Goal: Task Accomplishment & Management: Use online tool/utility

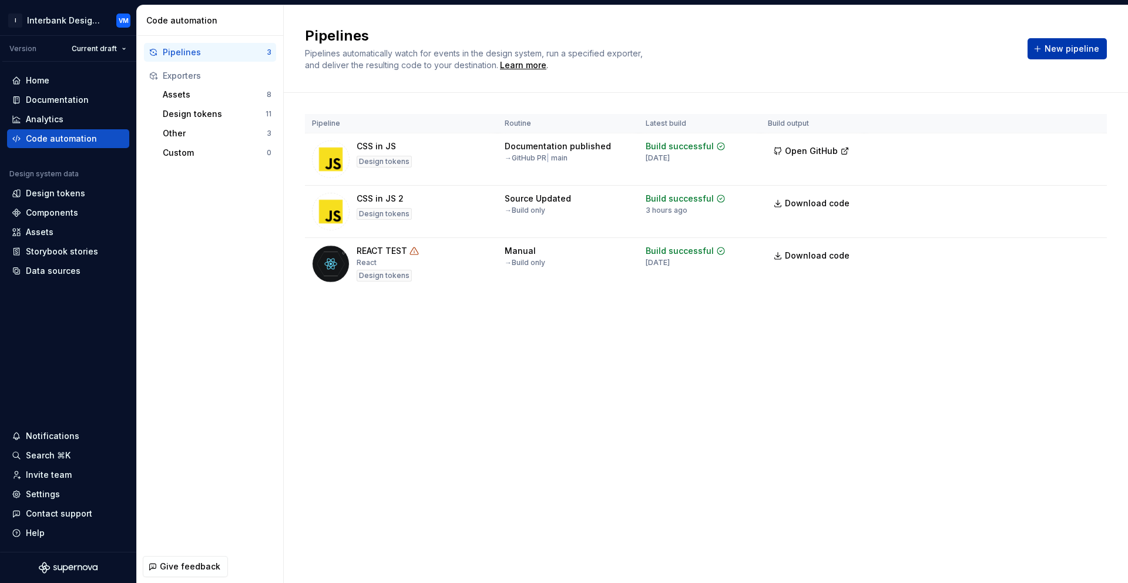
click at [1065, 49] on span "New pipeline" at bounding box center [1071, 49] width 55 height 12
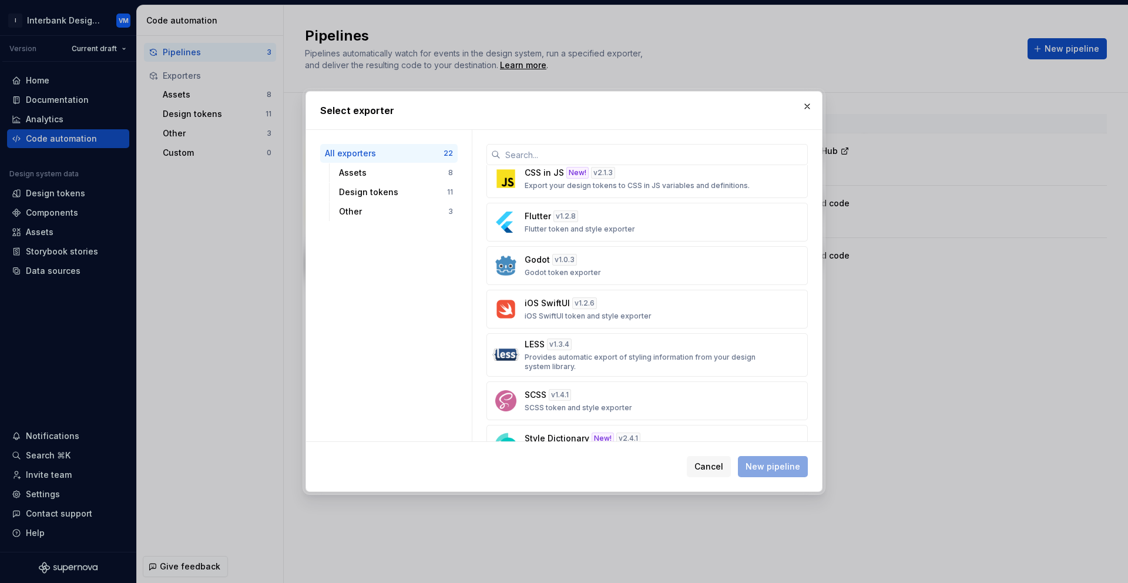
scroll to position [661, 0]
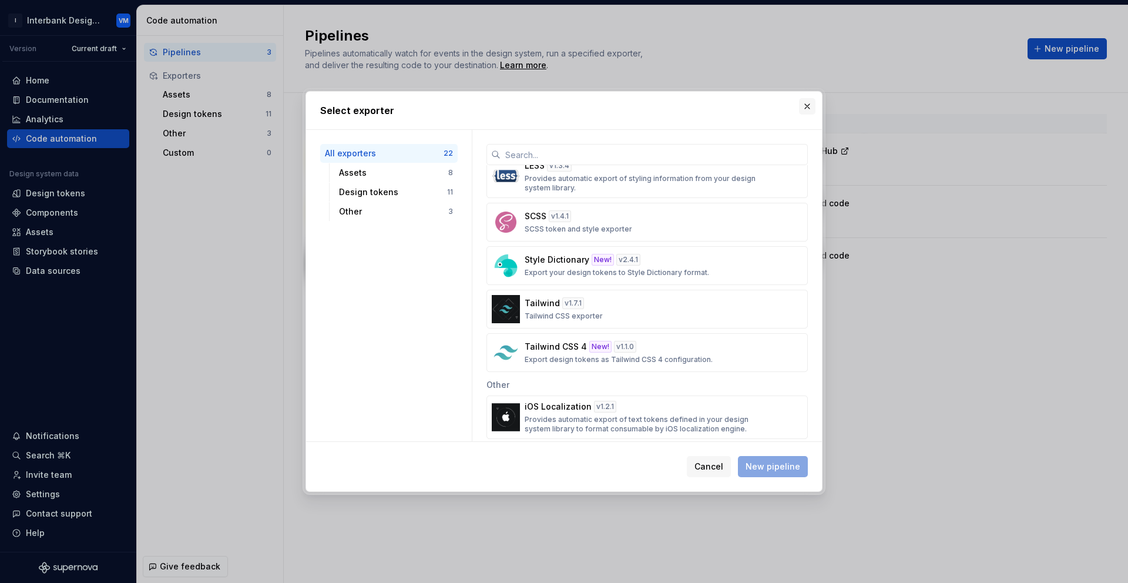
click at [812, 107] on button "button" at bounding box center [807, 106] width 16 height 16
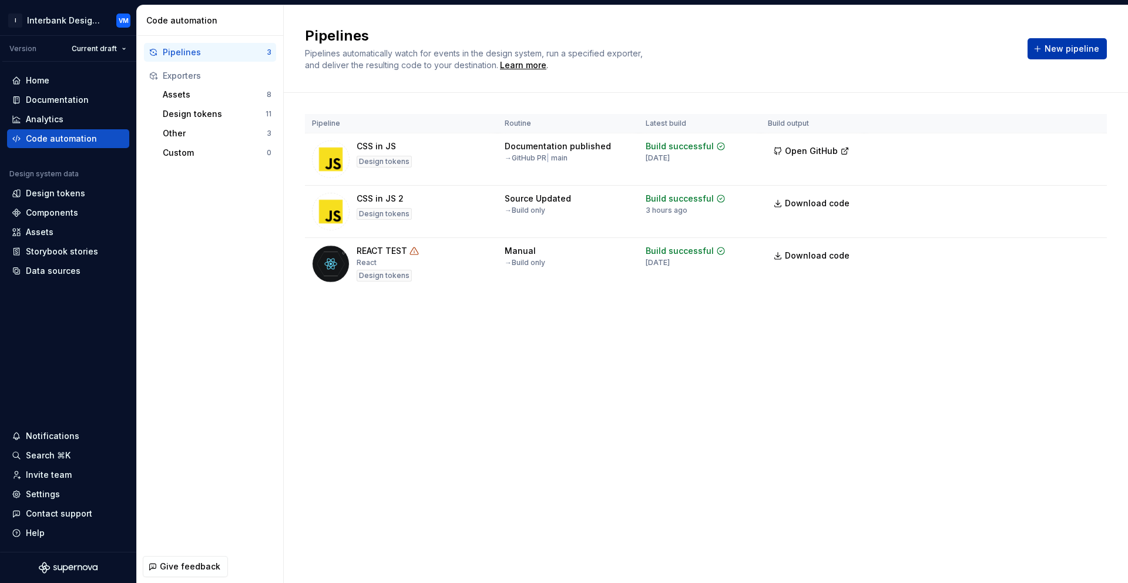
click at [1054, 49] on span "New pipeline" at bounding box center [1071, 49] width 55 height 12
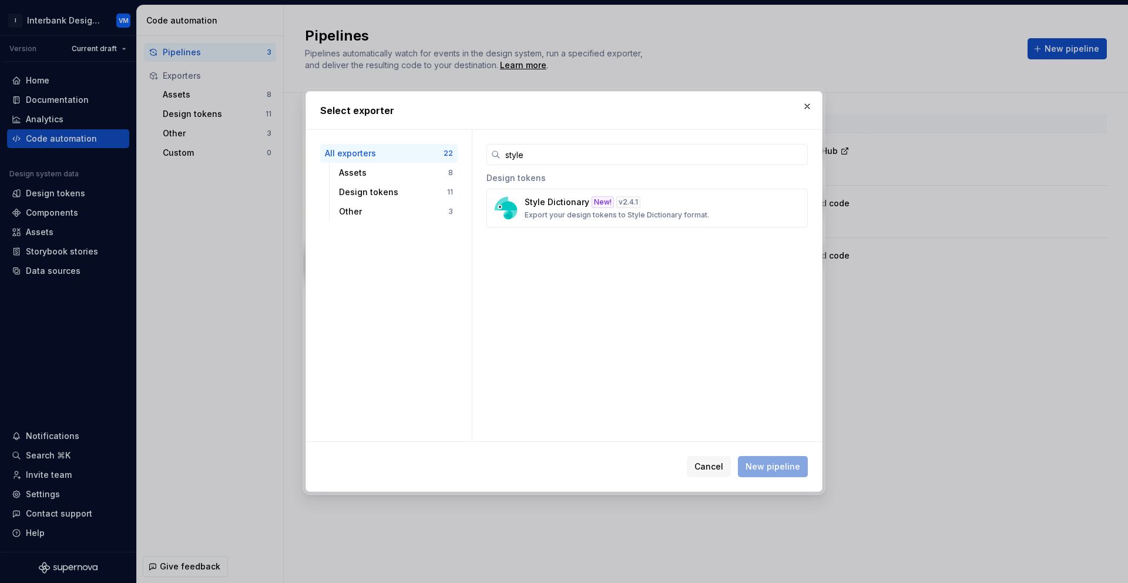
type input "style"
click at [807, 107] on button "button" at bounding box center [807, 106] width 16 height 16
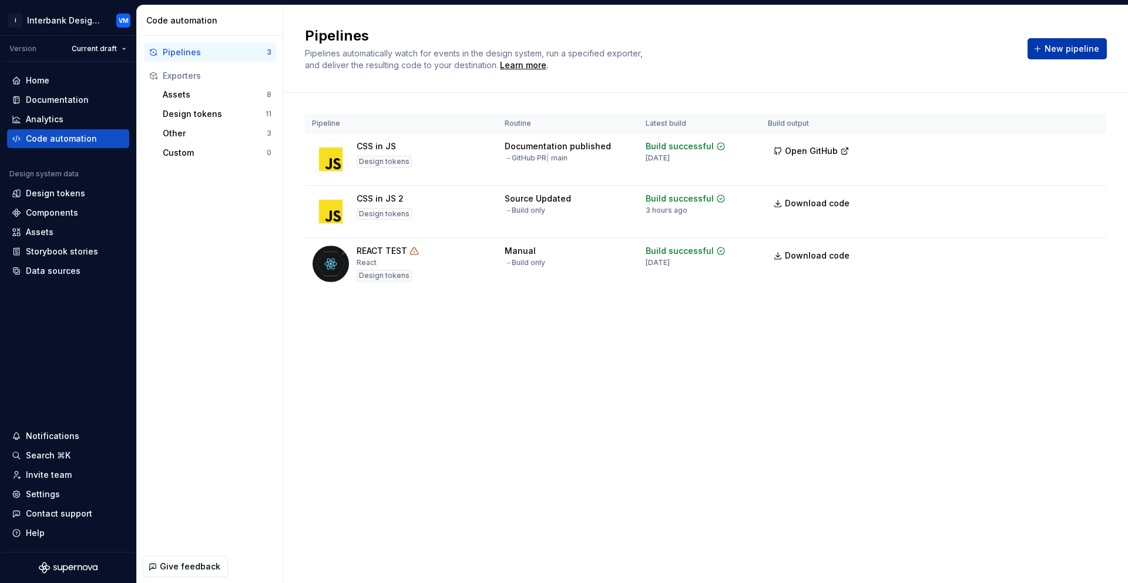
click at [1061, 45] on span "New pipeline" at bounding box center [1071, 49] width 55 height 12
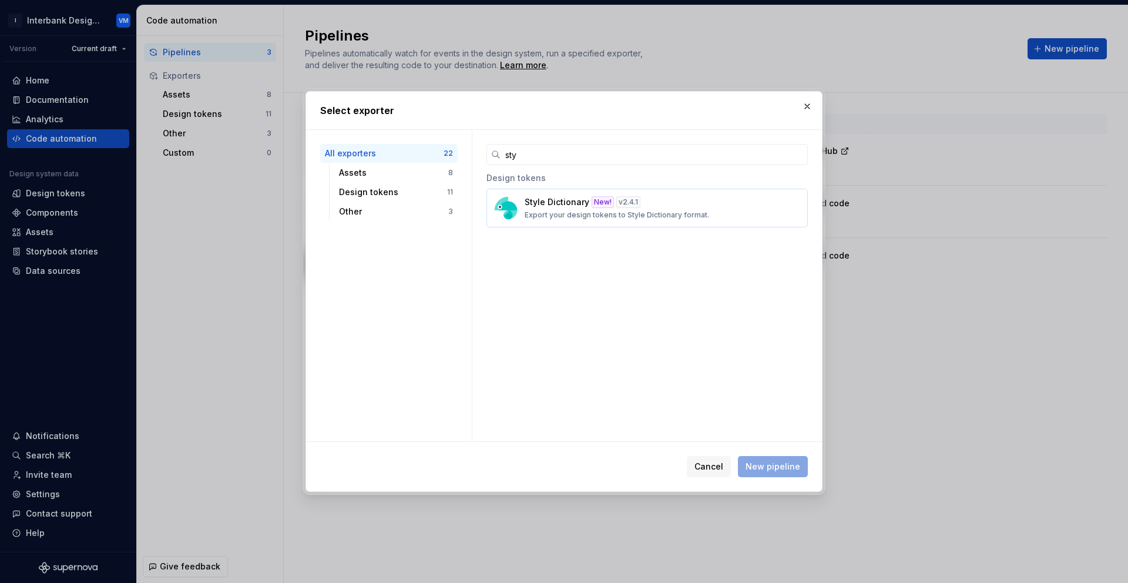
type input "sty"
click at [630, 220] on button "Style Dictionary New! v 2.4.1 Export your design tokens to Style Dictionary for…" at bounding box center [646, 208] width 321 height 39
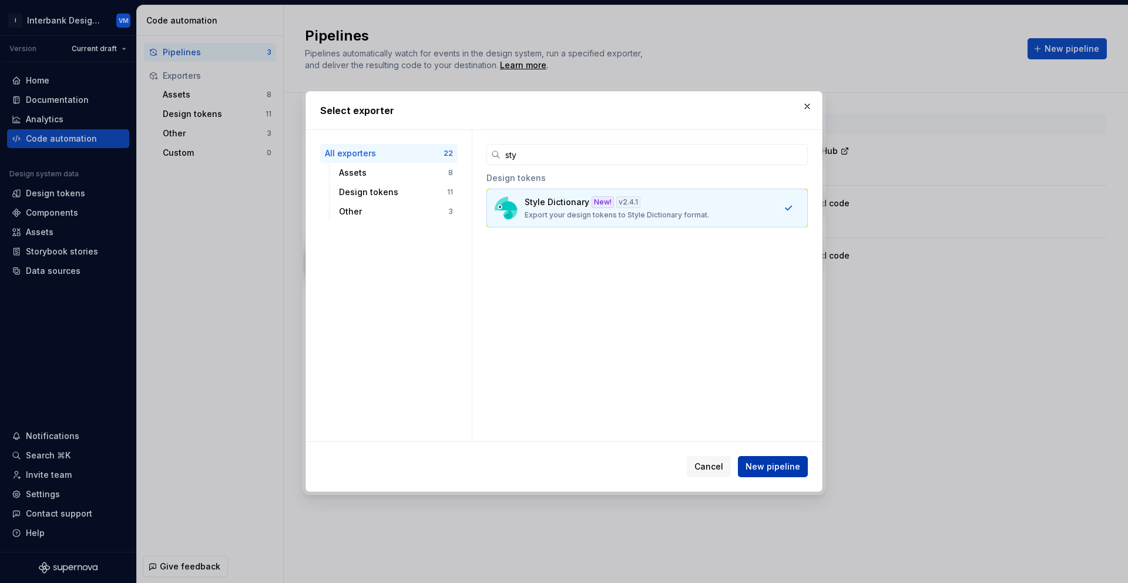
click at [769, 469] on span "New pipeline" at bounding box center [772, 467] width 55 height 12
click at [771, 465] on span "New pipeline" at bounding box center [772, 467] width 55 height 12
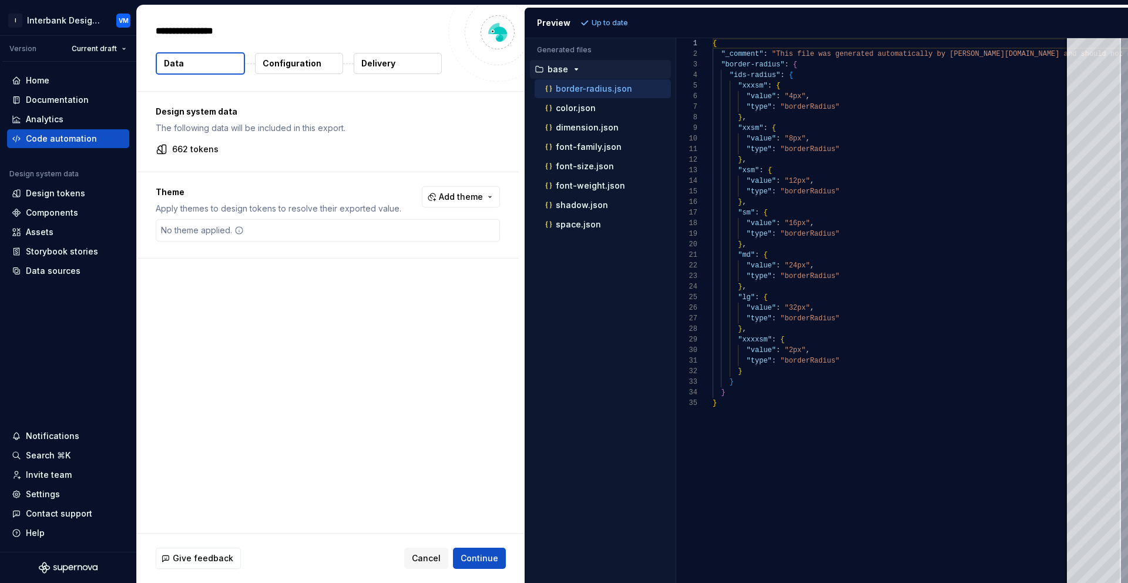
type textarea "*"
click at [590, 133] on div "dimension.json" at bounding box center [607, 128] width 128 height 12
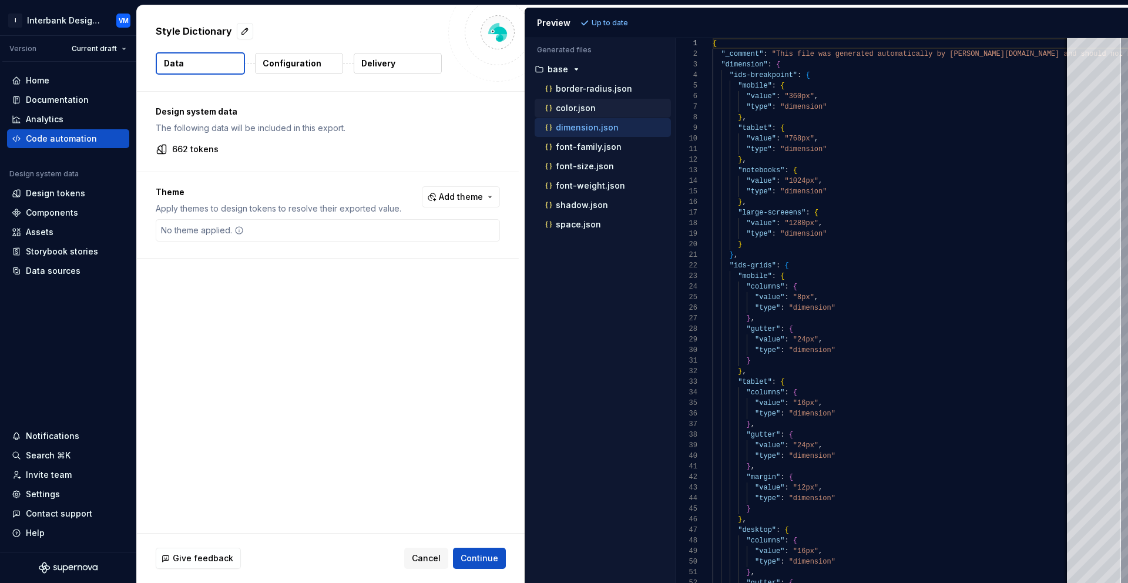
click at [577, 104] on p "color.json" at bounding box center [576, 107] width 40 height 9
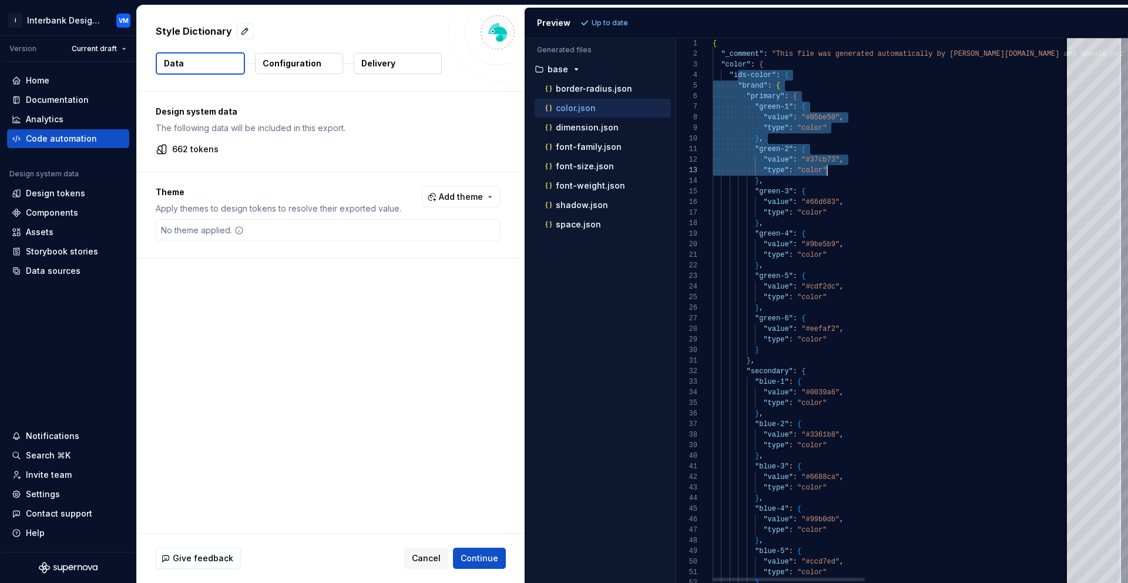
drag, startPoint x: 736, startPoint y: 76, endPoint x: 857, endPoint y: 254, distance: 214.7
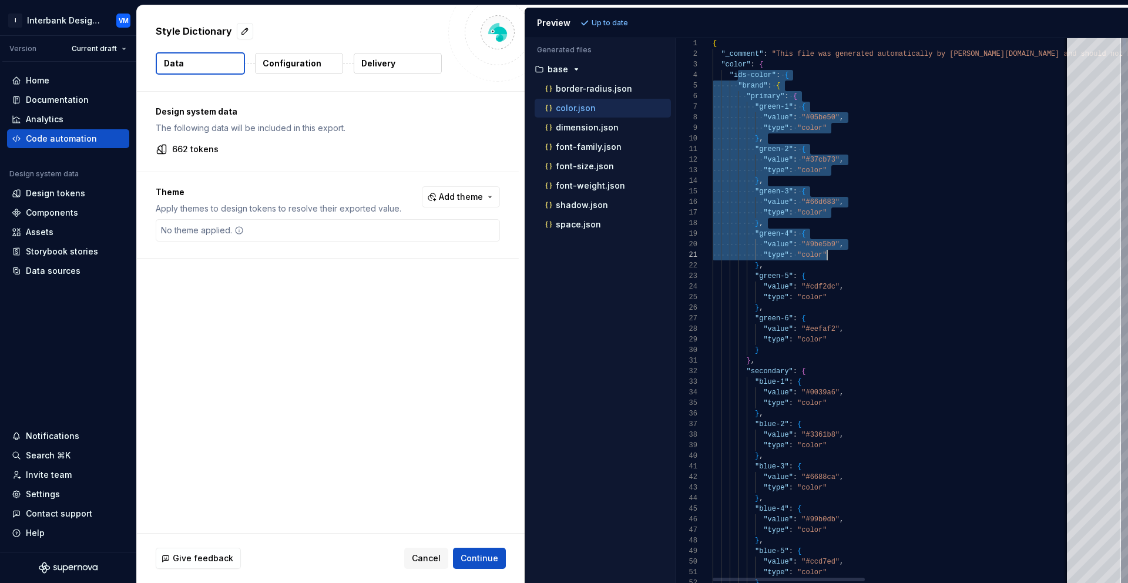
click at [1122, 41] on div at bounding box center [1124, 44] width 4 height 12
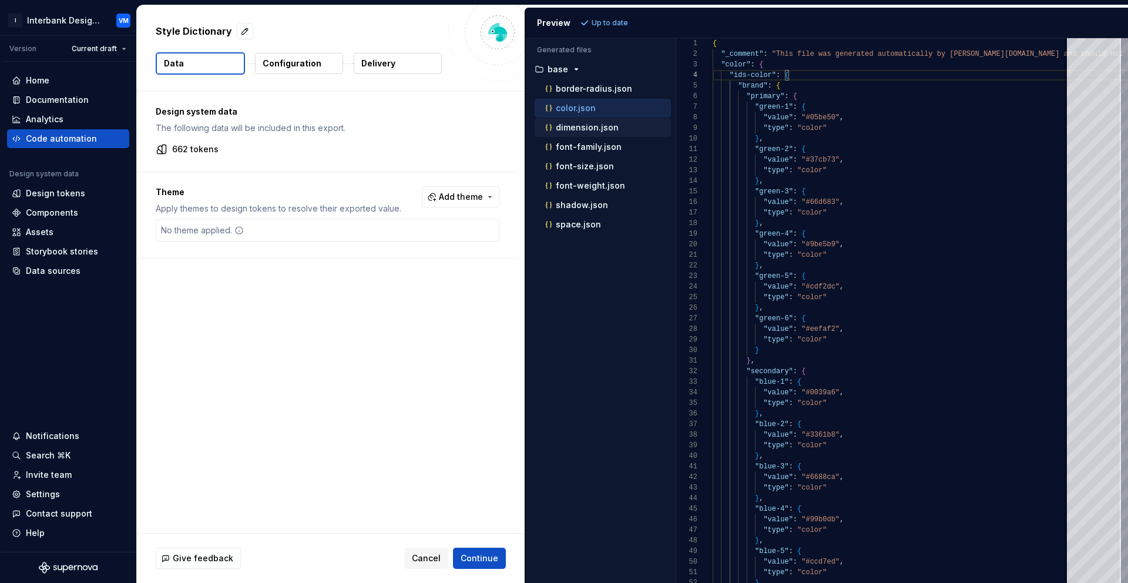
click at [619, 130] on div "dimension.json" at bounding box center [607, 128] width 128 height 12
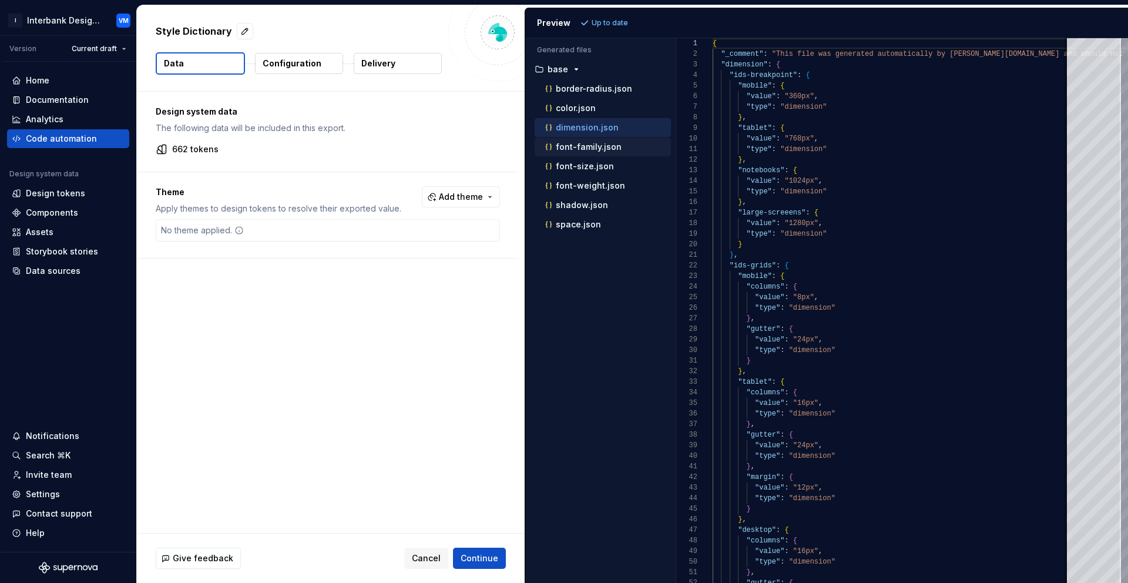
click at [585, 143] on p "font-family.json" at bounding box center [589, 146] width 66 height 9
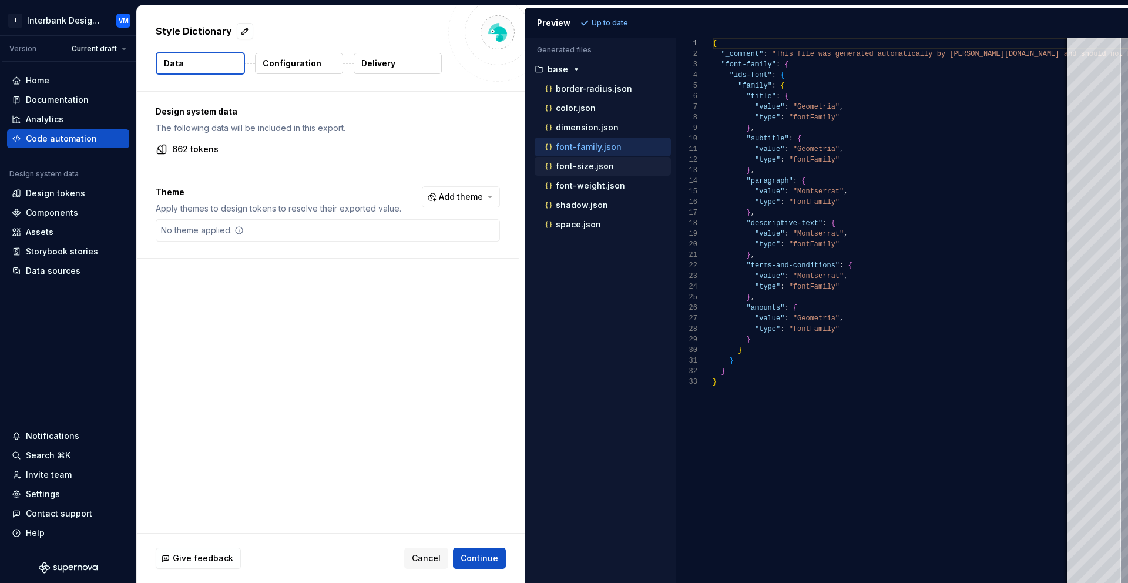
click at [589, 169] on p "font-size.json" at bounding box center [585, 166] width 58 height 9
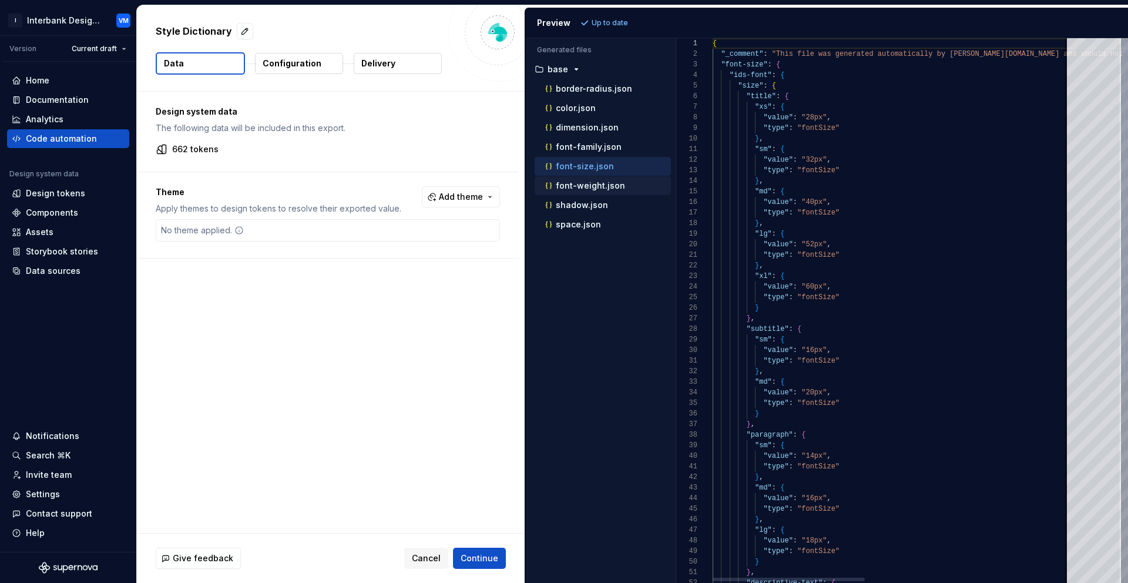
click at [594, 193] on div "font-weight.json" at bounding box center [603, 185] width 136 height 19
click at [583, 184] on p "font-weight.json" at bounding box center [590, 185] width 69 height 9
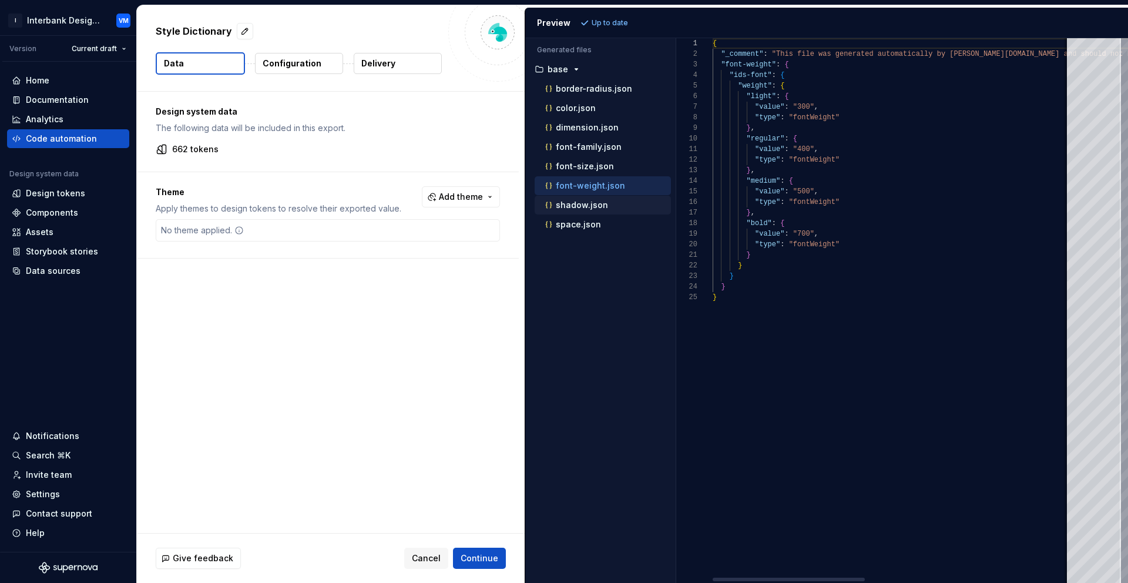
scroll to position [106, 0]
click at [586, 207] on p "shadow.json" at bounding box center [582, 204] width 52 height 9
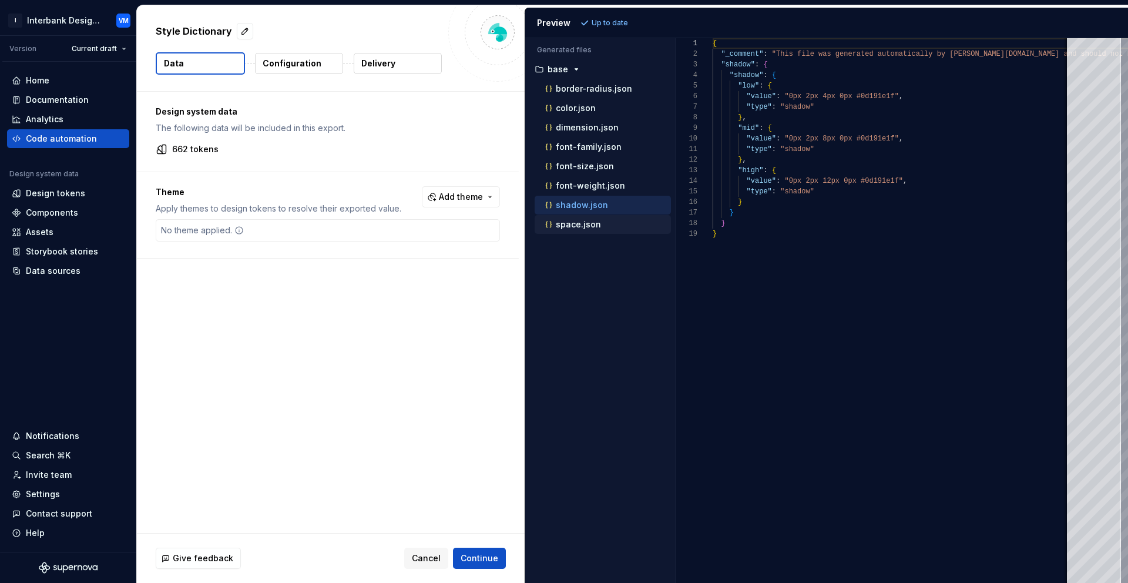
click at [581, 223] on p "space.json" at bounding box center [578, 224] width 45 height 9
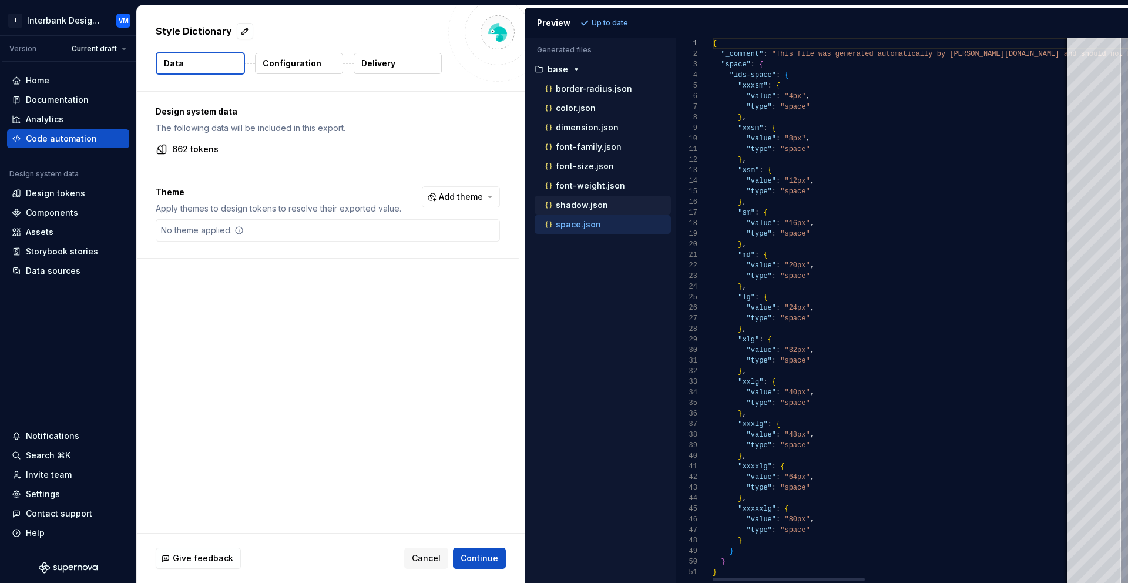
click at [589, 199] on div "shadow.json" at bounding box center [607, 205] width 128 height 12
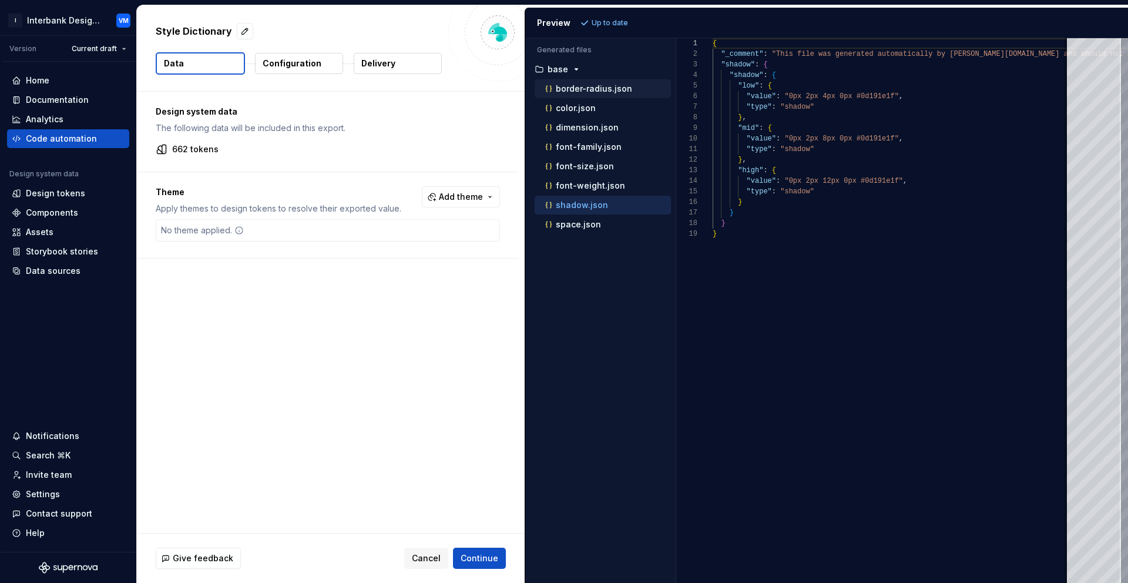
click at [593, 79] on div "border-radius.json" at bounding box center [603, 88] width 136 height 19
click at [376, 65] on p "Delivery" at bounding box center [378, 64] width 34 height 12
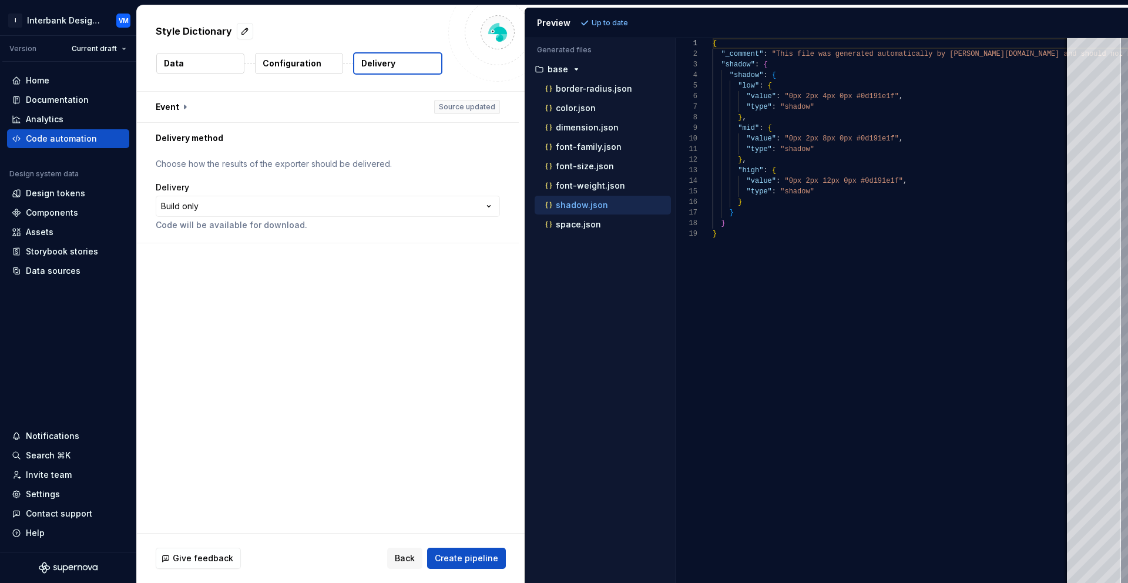
click at [200, 63] on button "Data" at bounding box center [200, 63] width 88 height 21
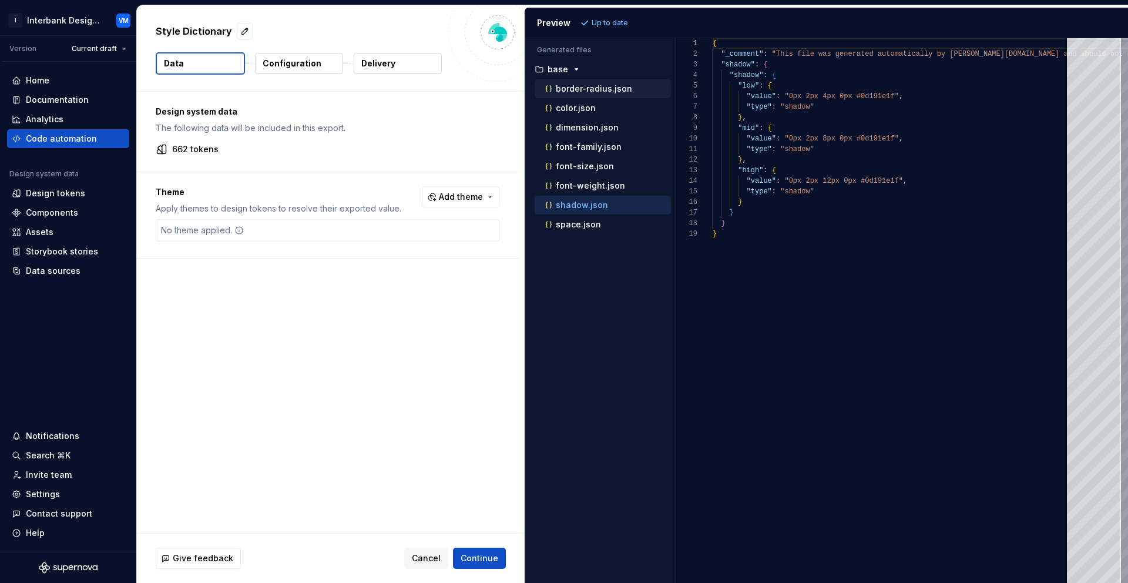
click at [590, 90] on p "border-radius.json" at bounding box center [594, 88] width 76 height 9
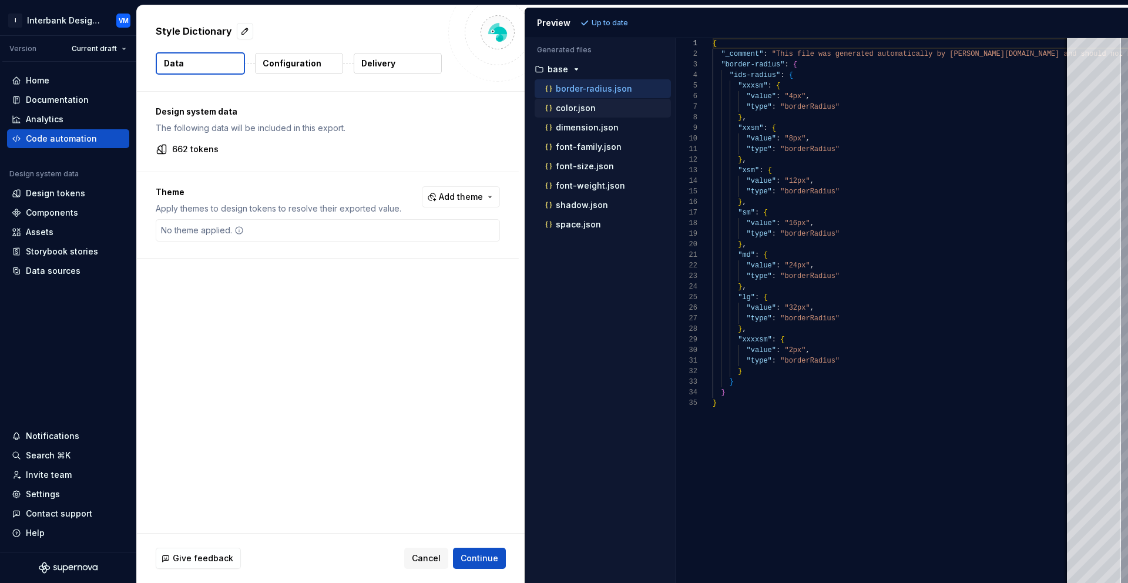
click at [586, 109] on p "color.json" at bounding box center [576, 107] width 40 height 9
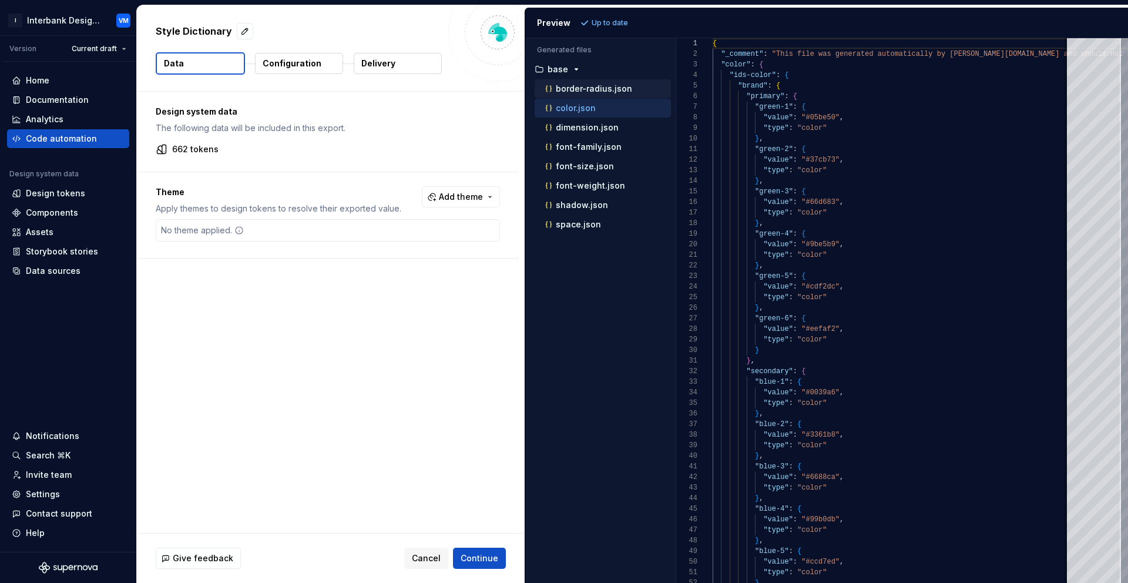
click at [601, 90] on p "border-radius.json" at bounding box center [594, 88] width 76 height 9
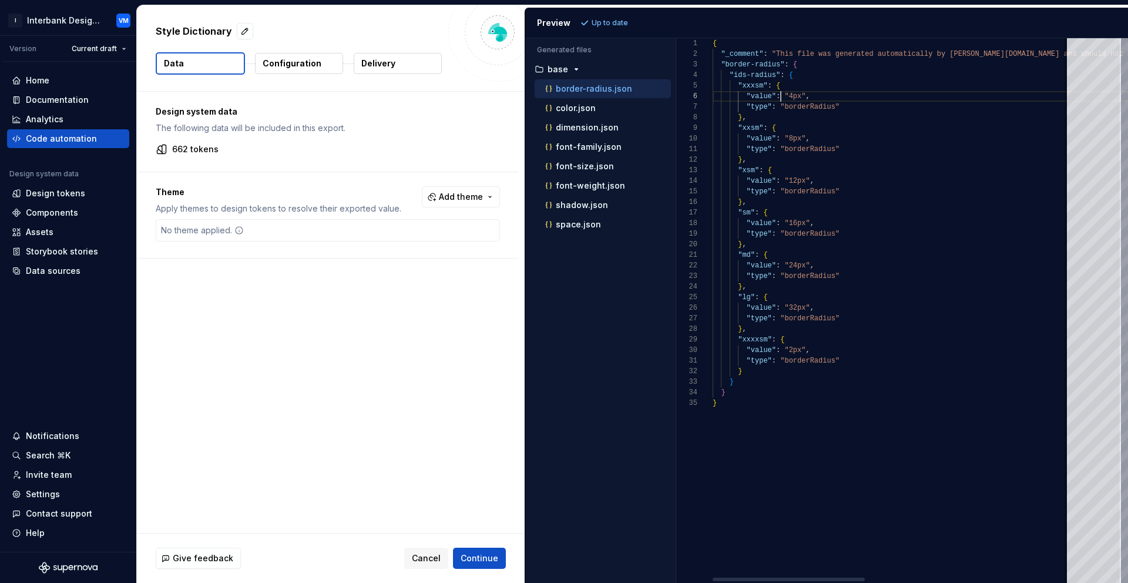
scroll to position [53, 98]
drag, startPoint x: 779, startPoint y: 96, endPoint x: 838, endPoint y: 100, distance: 58.9
click at [838, 100] on div "{ "_comment" : "This file was generated automatically by Supernov [DOMAIN_NAME]…" at bounding box center [1131, 310] width 839 height 545
drag, startPoint x: 783, startPoint y: 179, endPoint x: 842, endPoint y: 180, distance: 59.4
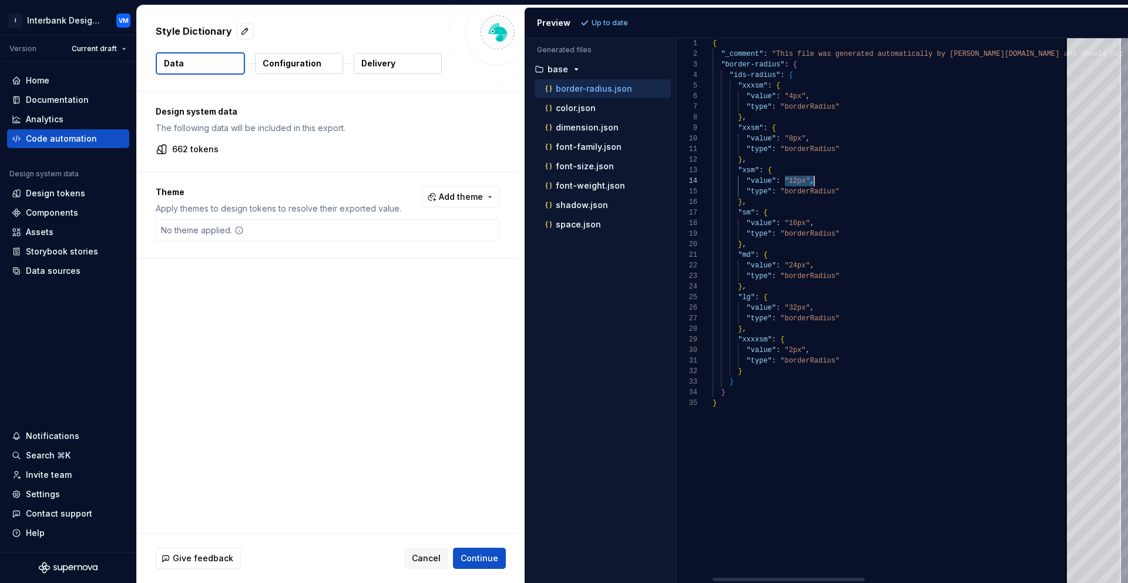
click at [842, 180] on div "{ "_comment" : "This file was generated automatically by Supernov [DOMAIN_NAME]…" at bounding box center [1131, 310] width 839 height 545
click at [621, 135] on div "dimension.json" at bounding box center [603, 127] width 136 height 19
click at [595, 149] on p "font-family.json" at bounding box center [589, 146] width 66 height 9
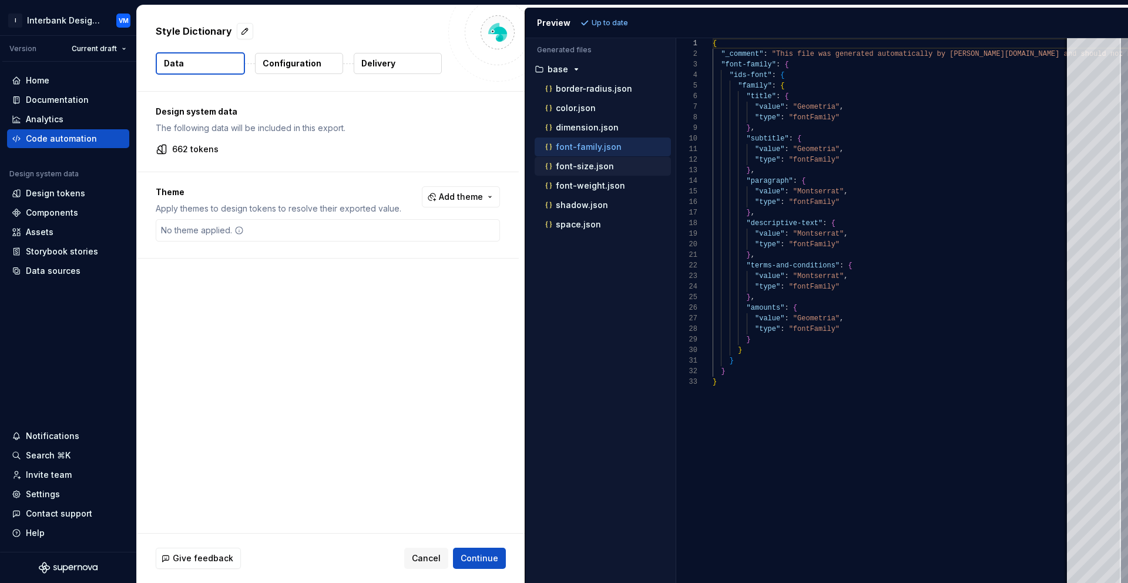
click at [601, 167] on p "font-size.json" at bounding box center [585, 166] width 58 height 9
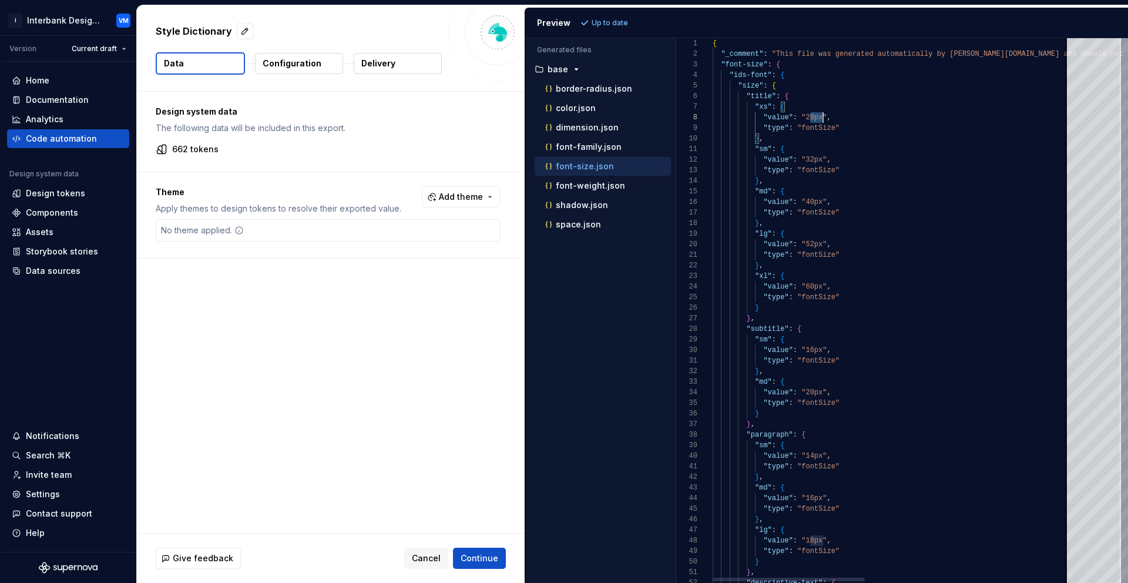
scroll to position [74, 115]
drag, startPoint x: 808, startPoint y: 121, endPoint x: 825, endPoint y: 120, distance: 17.0
click at [825, 120] on div "{ "_comment" : "This file was generated automatically by Supernov [DOMAIN_NAME]…" at bounding box center [1131, 469] width 839 height 863
click at [629, 95] on button "border-radius.json" at bounding box center [603, 88] width 136 height 13
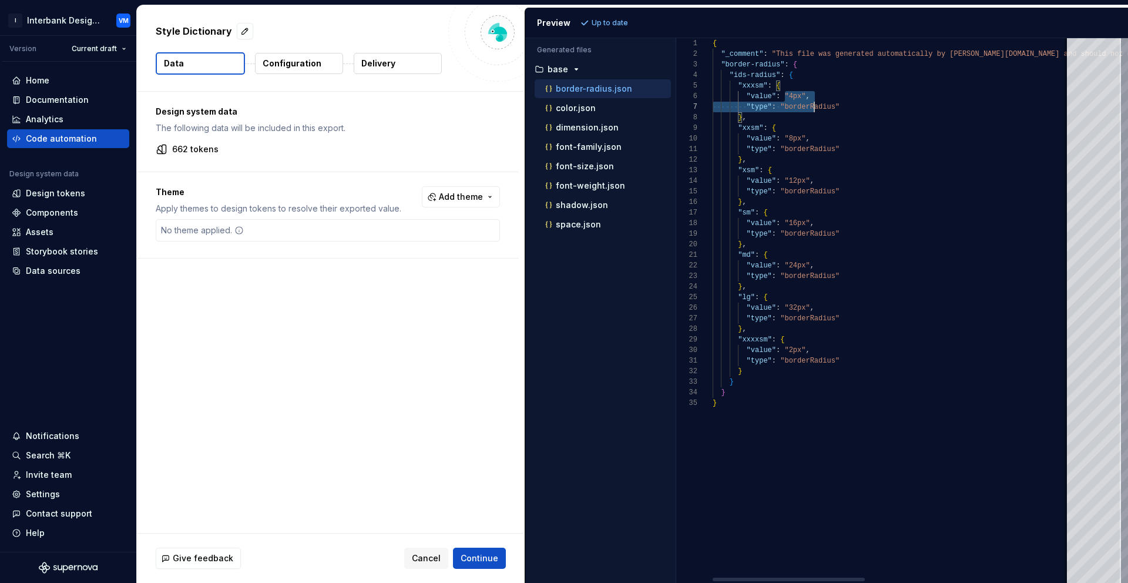
scroll to position [53, 98]
drag, startPoint x: 784, startPoint y: 100, endPoint x: 816, endPoint y: 101, distance: 32.3
click at [816, 101] on div "{ "_comment" : "This file was generated automatically by Supernov [DOMAIN_NAME]…" at bounding box center [1131, 310] width 839 height 545
click at [592, 188] on p "font-weight.json" at bounding box center [590, 185] width 69 height 9
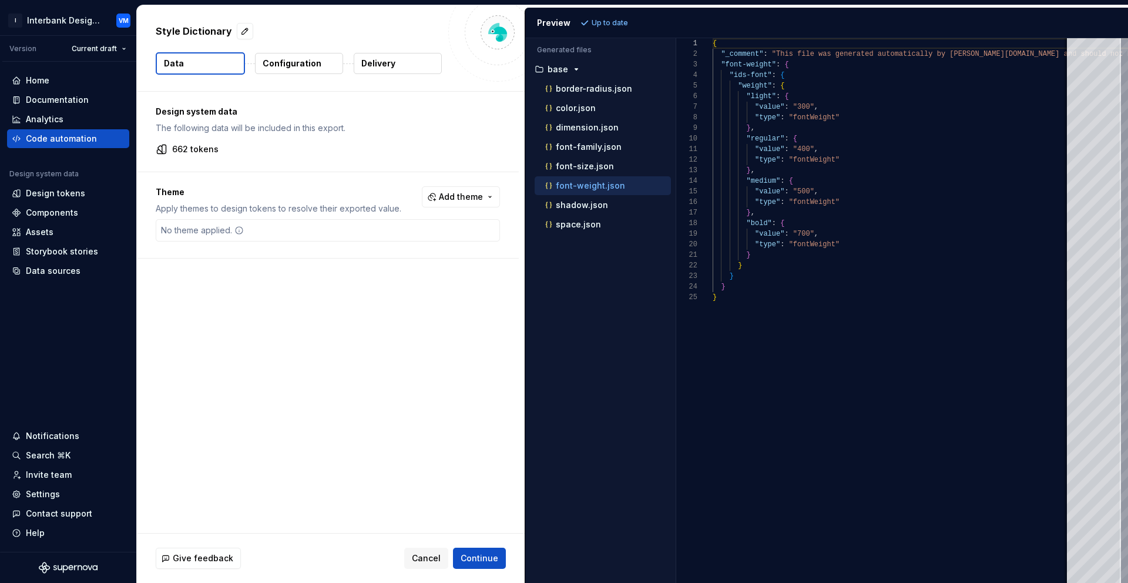
scroll to position [0, 0]
click at [603, 87] on p "border-radius.json" at bounding box center [594, 88] width 76 height 9
type textarea "**********"
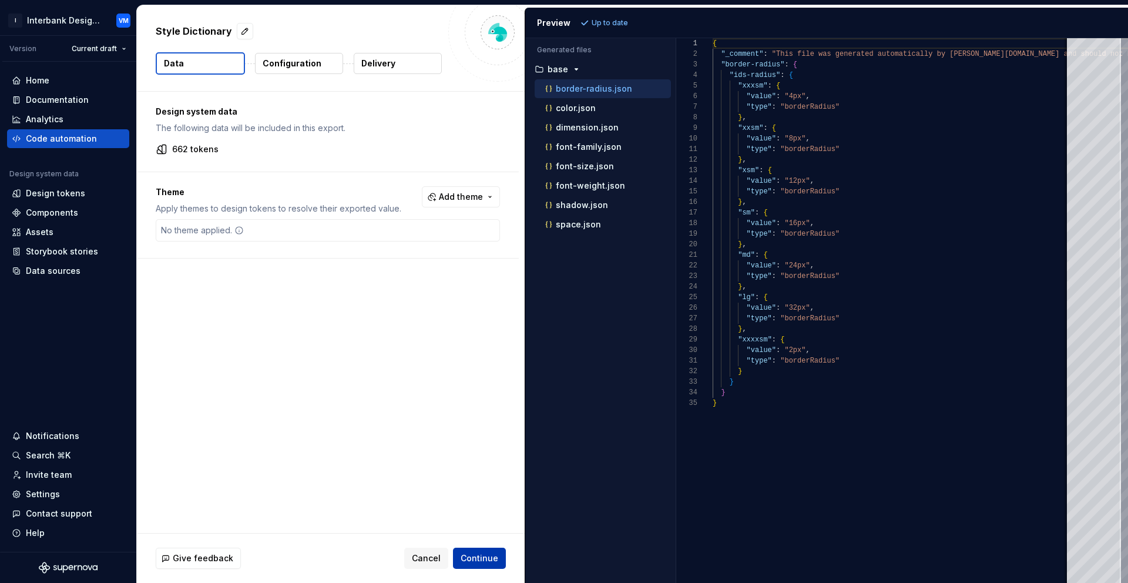
click at [472, 566] on button "Continue" at bounding box center [479, 557] width 53 height 21
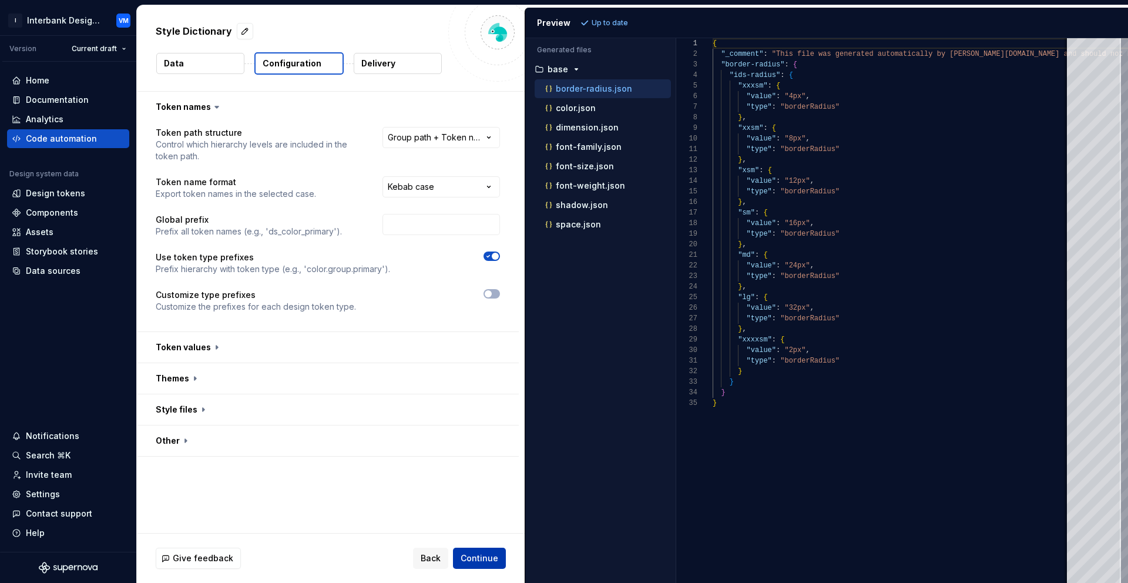
click at [470, 562] on span "Continue" at bounding box center [480, 558] width 38 height 12
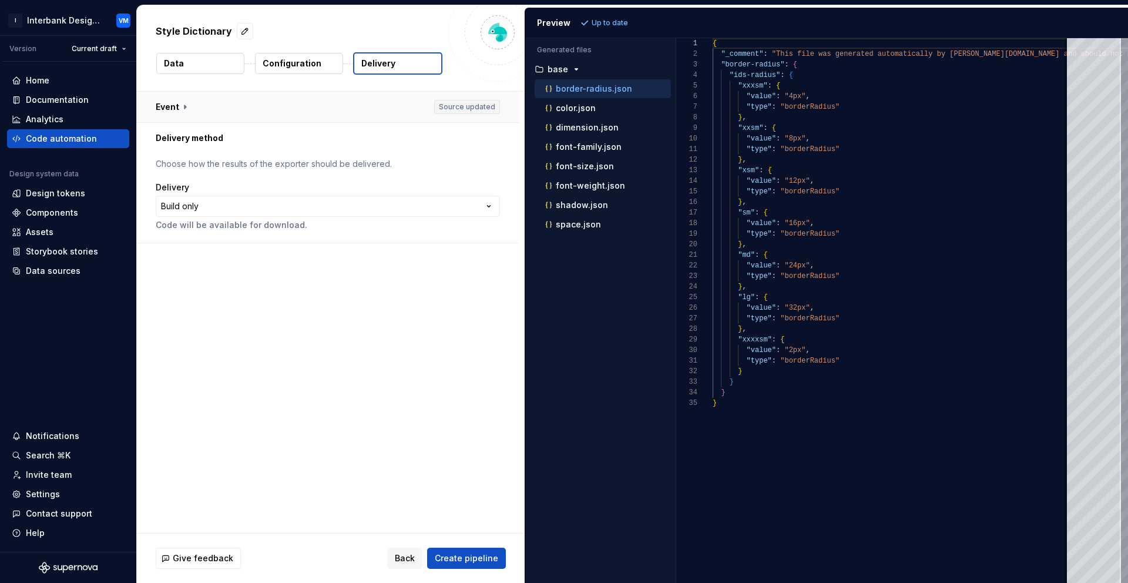
click at [463, 104] on button "button" at bounding box center [328, 107] width 382 height 31
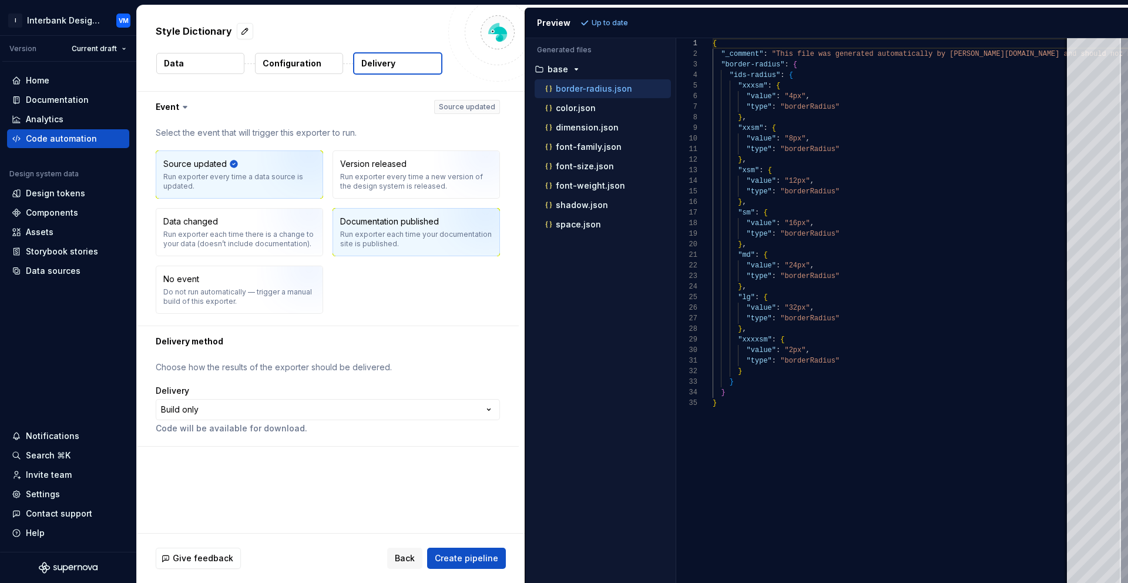
click at [384, 228] on div "Documentation published Run exporter each time your documentation site is publi…" at bounding box center [416, 232] width 152 height 33
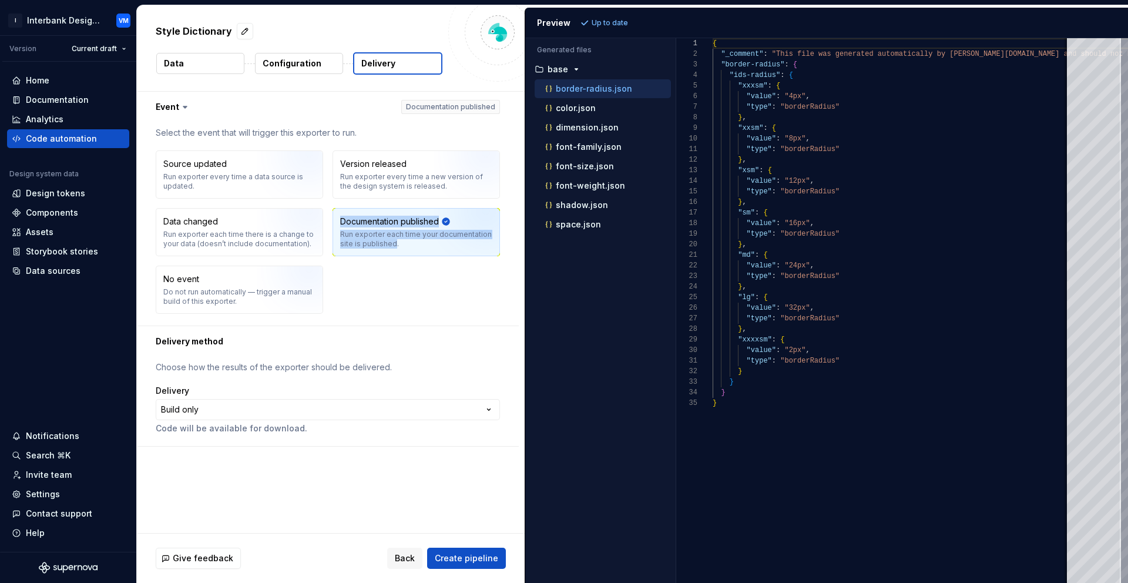
drag, startPoint x: 328, startPoint y: 213, endPoint x: 392, endPoint y: 243, distance: 70.2
click at [392, 243] on div "Source updated Run exporter every time a data source is updated. Version releas…" at bounding box center [328, 231] width 344 height 163
click at [386, 275] on div "Source updated Run exporter every time a data source is updated. Version releas…" at bounding box center [328, 231] width 344 height 163
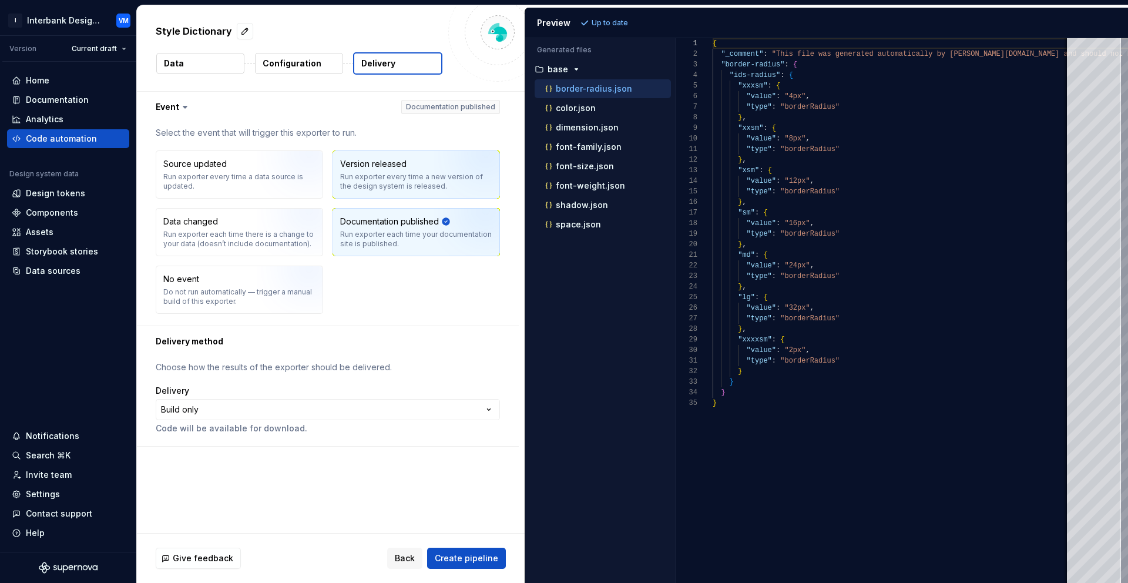
click at [405, 175] on div "Run exporter every time a new version of the design system is released." at bounding box center [416, 181] width 152 height 19
click at [125, 51] on html "**********" at bounding box center [564, 291] width 1128 height 583
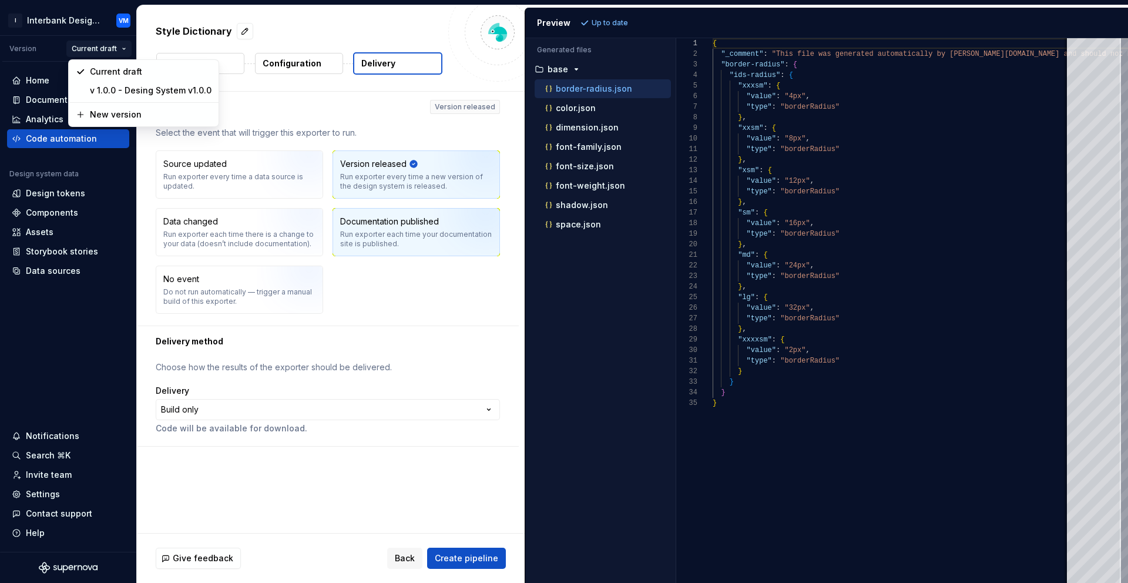
click at [385, 231] on html "**********" at bounding box center [564, 291] width 1128 height 583
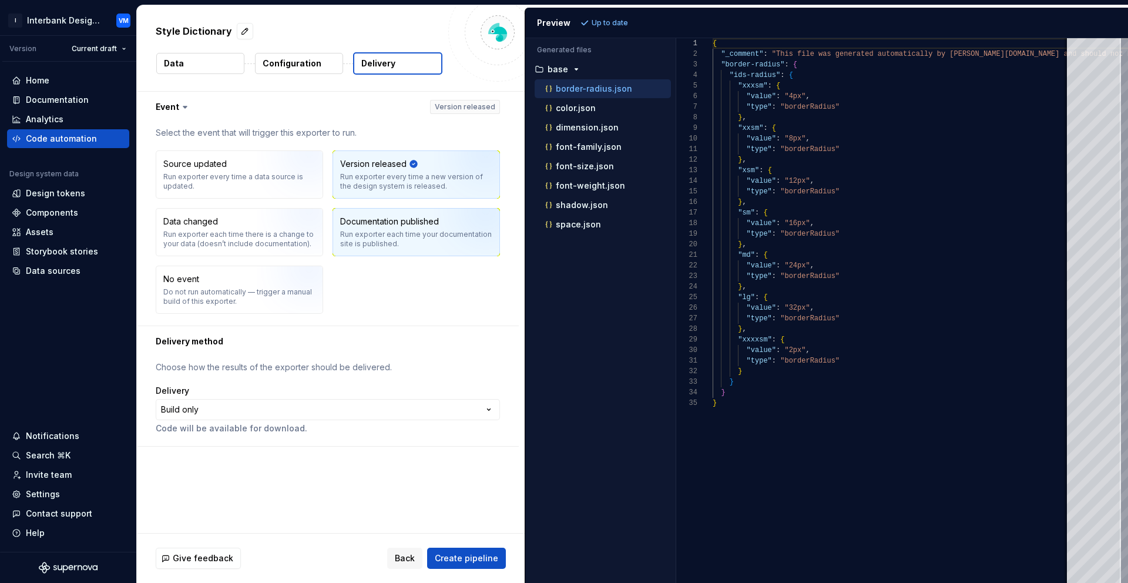
click at [383, 234] on div "Run exporter each time your documentation site is published." at bounding box center [416, 239] width 152 height 19
click at [125, 42] on html "**********" at bounding box center [564, 291] width 1128 height 583
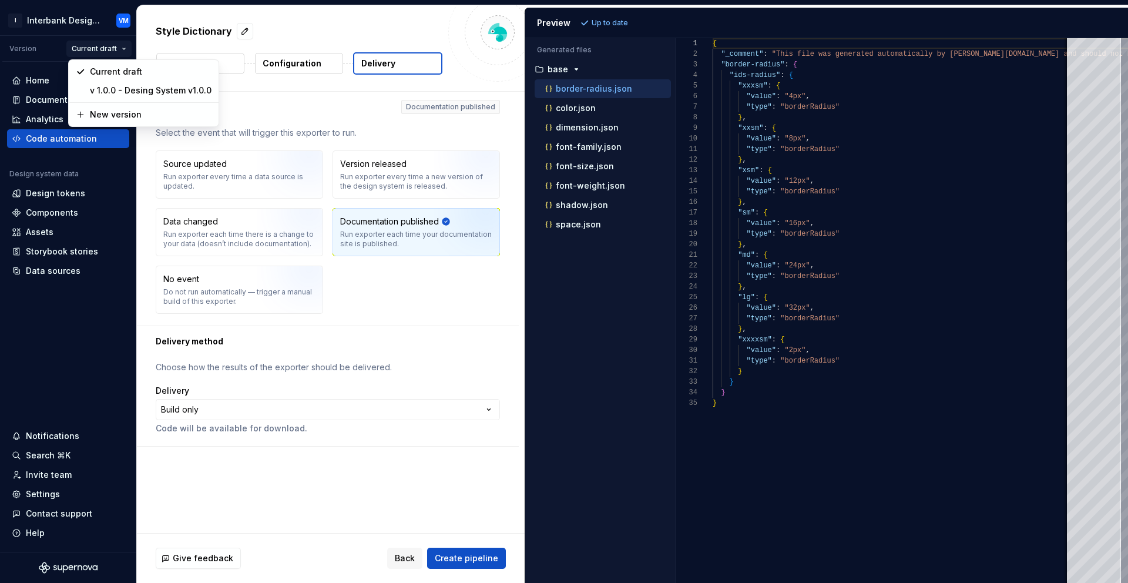
click at [472, 68] on html "**********" at bounding box center [564, 291] width 1128 height 583
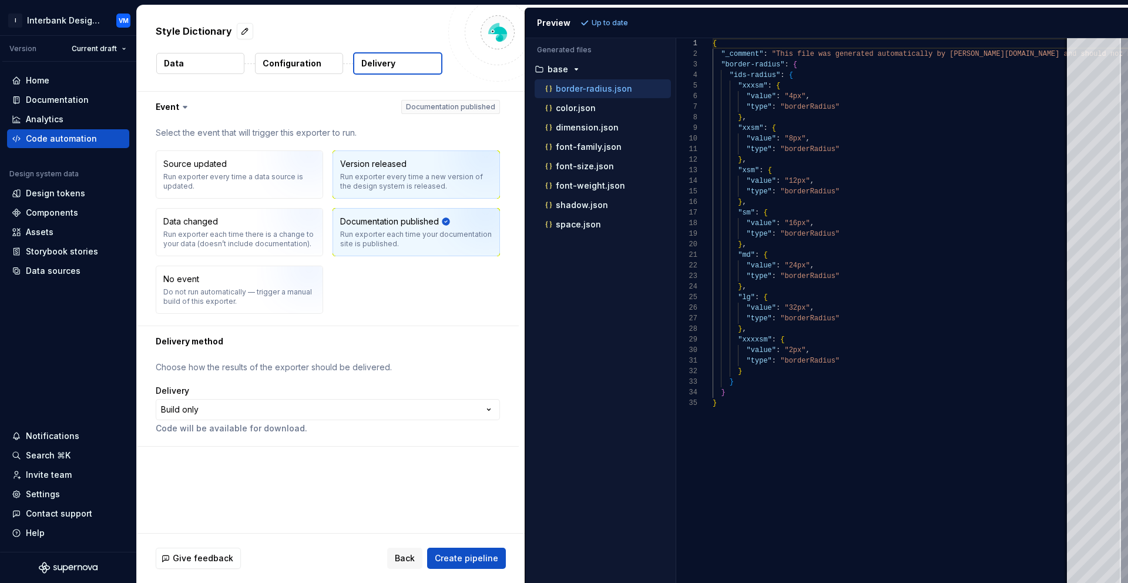
click at [401, 163] on div "Version released" at bounding box center [373, 164] width 66 height 12
click at [367, 414] on html "**********" at bounding box center [564, 291] width 1128 height 583
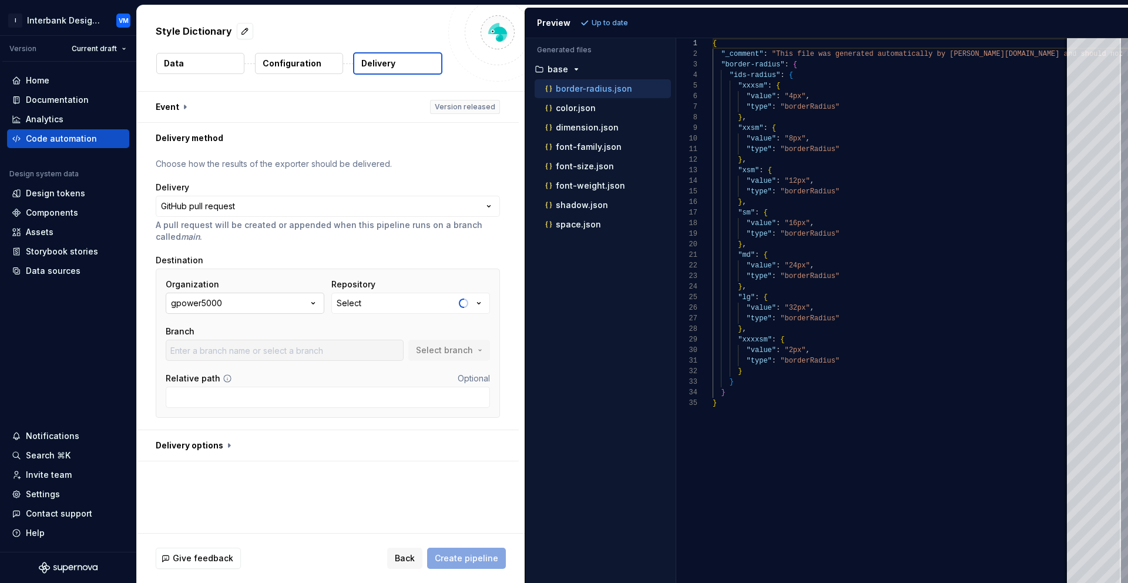
click at [313, 308] on icon "button" at bounding box center [313, 303] width 12 height 12
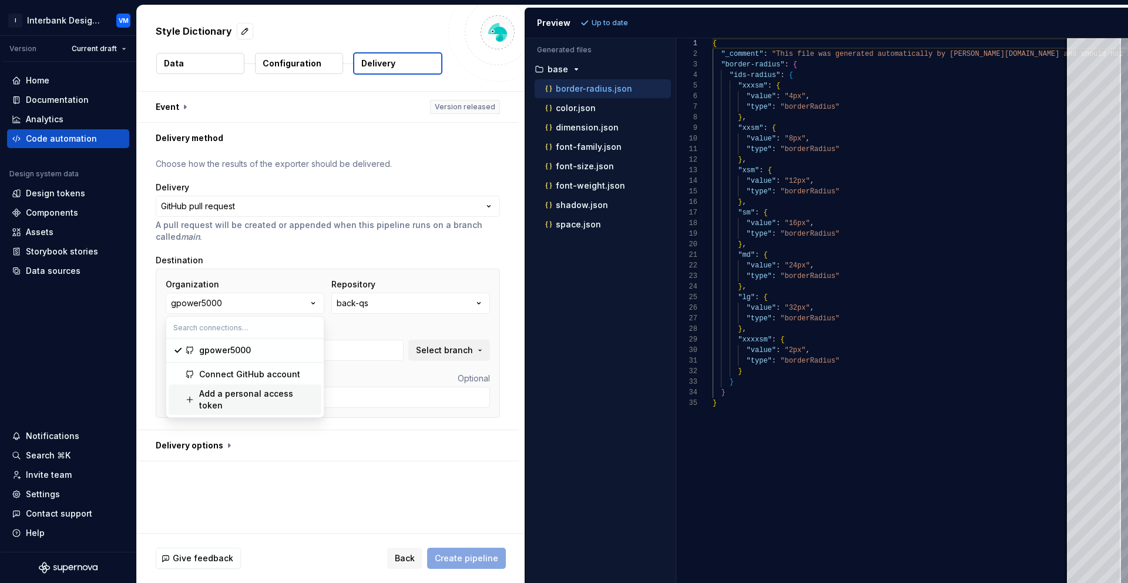
type input "main"
drag, startPoint x: 283, startPoint y: 395, endPoint x: 328, endPoint y: 426, distance: 54.6
click at [327, 426] on body "**********" at bounding box center [564, 291] width 1128 height 583
click at [247, 378] on div "Connect GitHub account" at bounding box center [249, 374] width 101 height 12
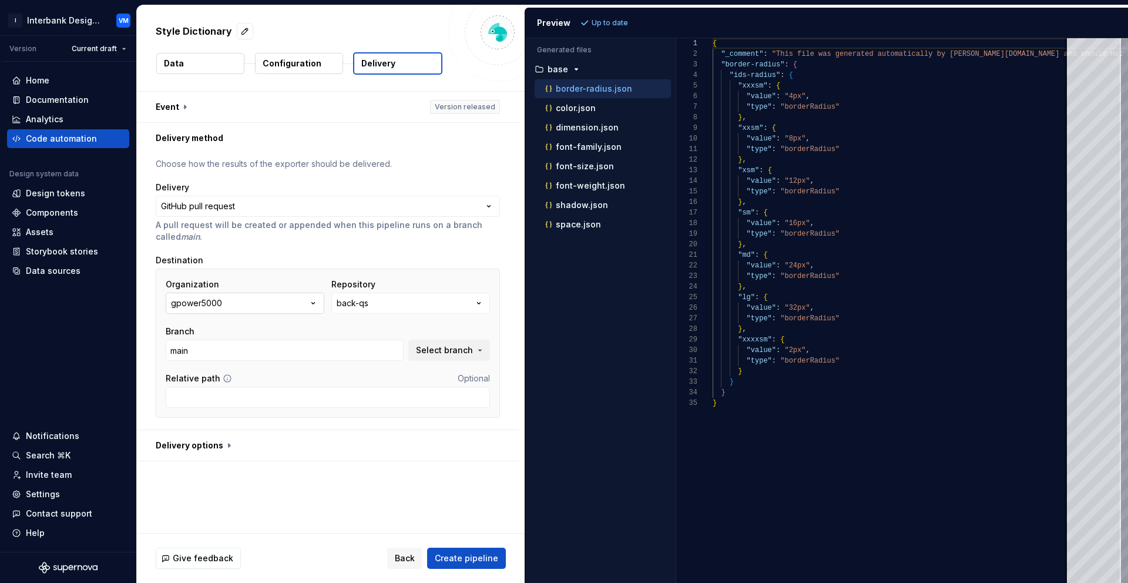
click at [312, 303] on icon "button" at bounding box center [313, 304] width 3 height 2
click at [280, 376] on div "Connect GitHub account" at bounding box center [249, 374] width 101 height 12
click at [312, 303] on icon "button" at bounding box center [313, 304] width 3 height 2
click at [241, 348] on div "gpower5000" at bounding box center [225, 350] width 52 height 12
click at [314, 303] on icon "button" at bounding box center [313, 304] width 3 height 2
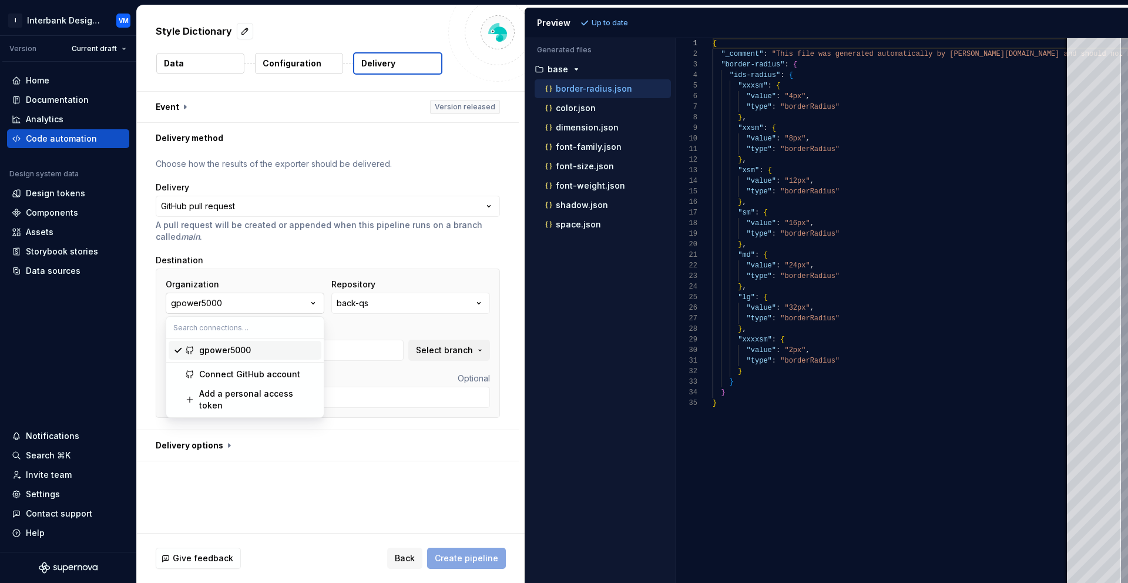
type input "main"
click at [292, 244] on div "**********" at bounding box center [328, 291] width 344 height 267
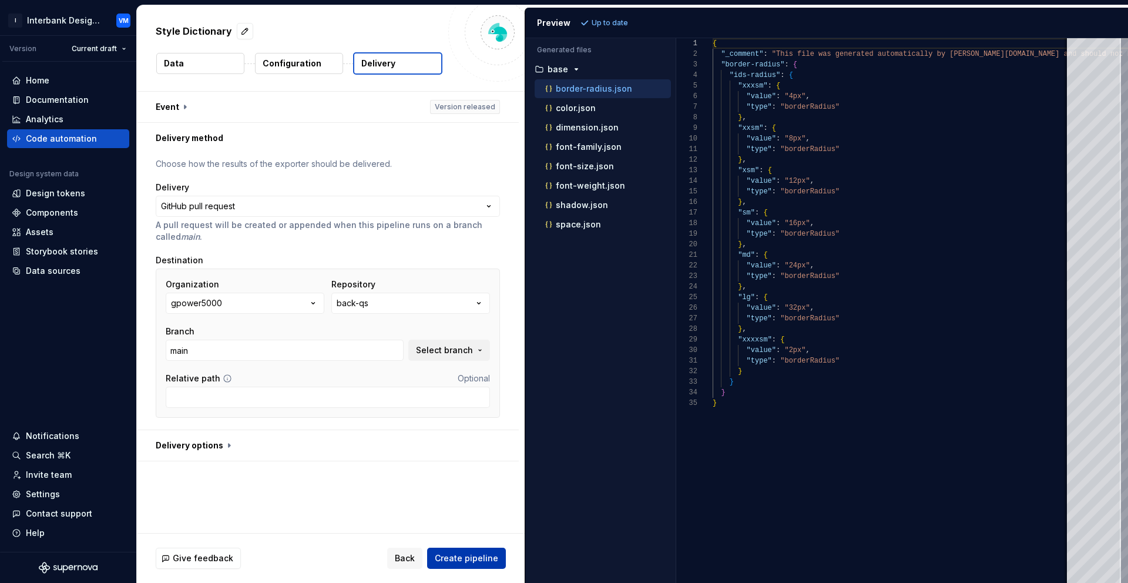
click at [480, 564] on button "Create pipeline" at bounding box center [466, 557] width 79 height 21
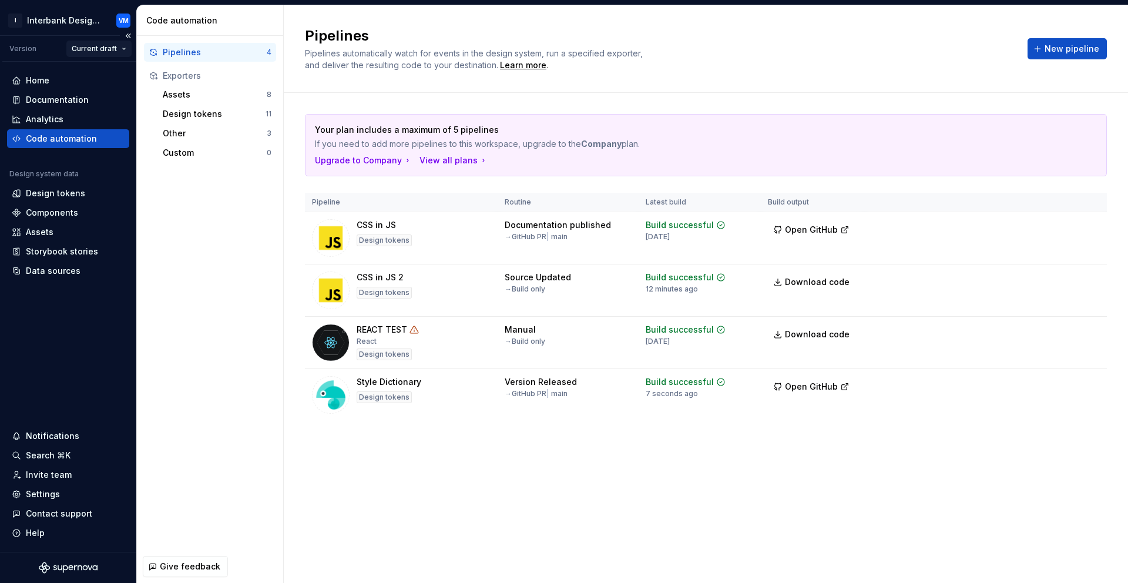
click at [122, 49] on html "I Interbank Design System VM Version Current draft Home Documentation Analytics…" at bounding box center [564, 291] width 1128 height 583
click at [192, 283] on html "I Interbank Design System VM Version Current draft Home Documentation Analytics…" at bounding box center [564, 291] width 1128 height 583
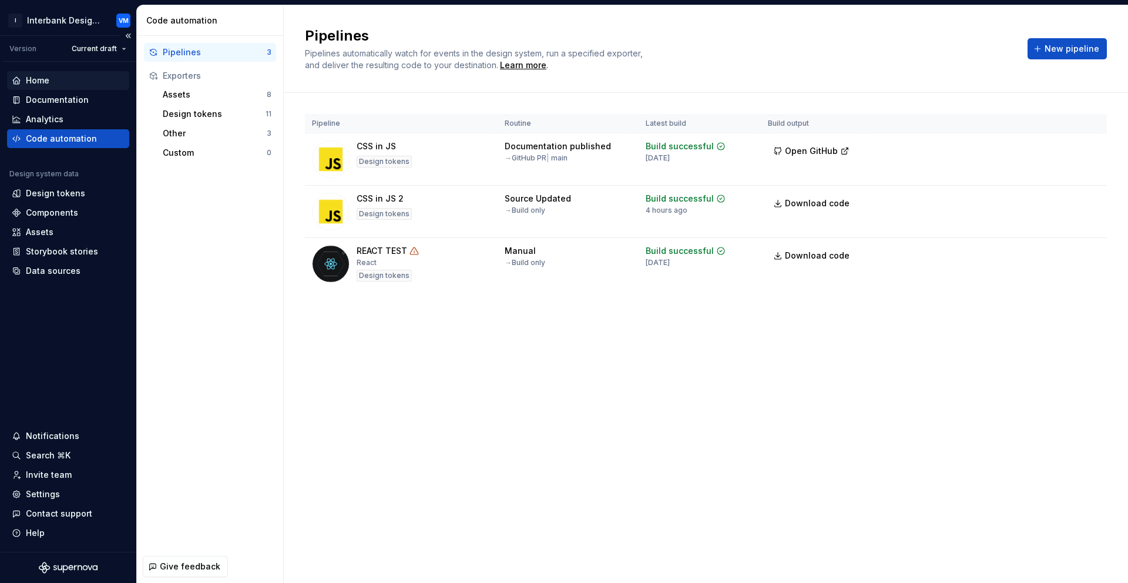
click at [51, 79] on div "Home" at bounding box center [68, 81] width 113 height 12
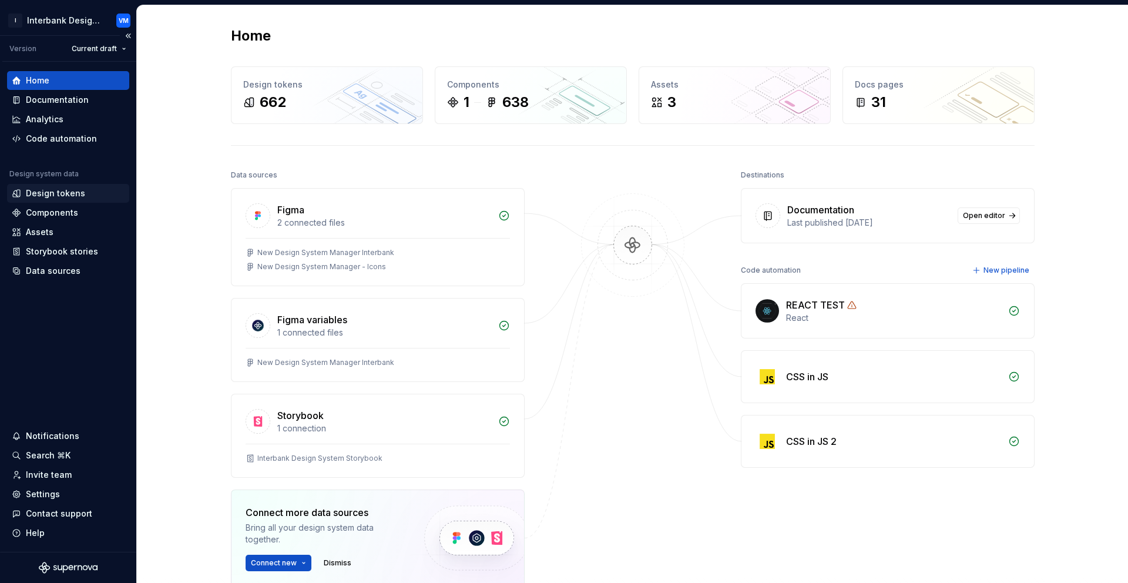
click at [65, 192] on div "Design tokens" at bounding box center [55, 193] width 59 height 12
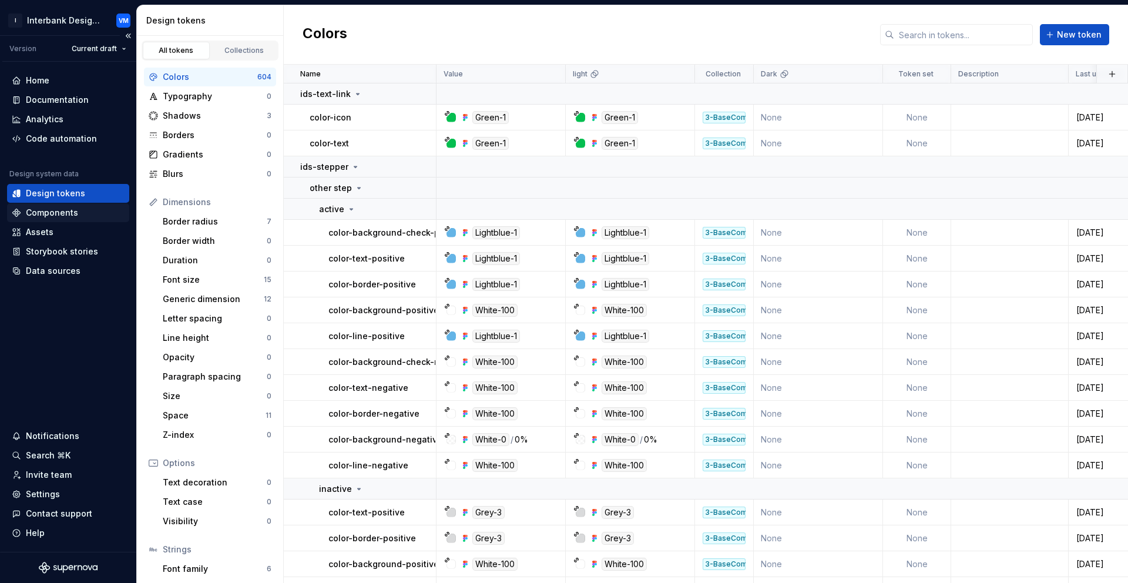
click at [76, 214] on div "Components" at bounding box center [68, 213] width 113 height 12
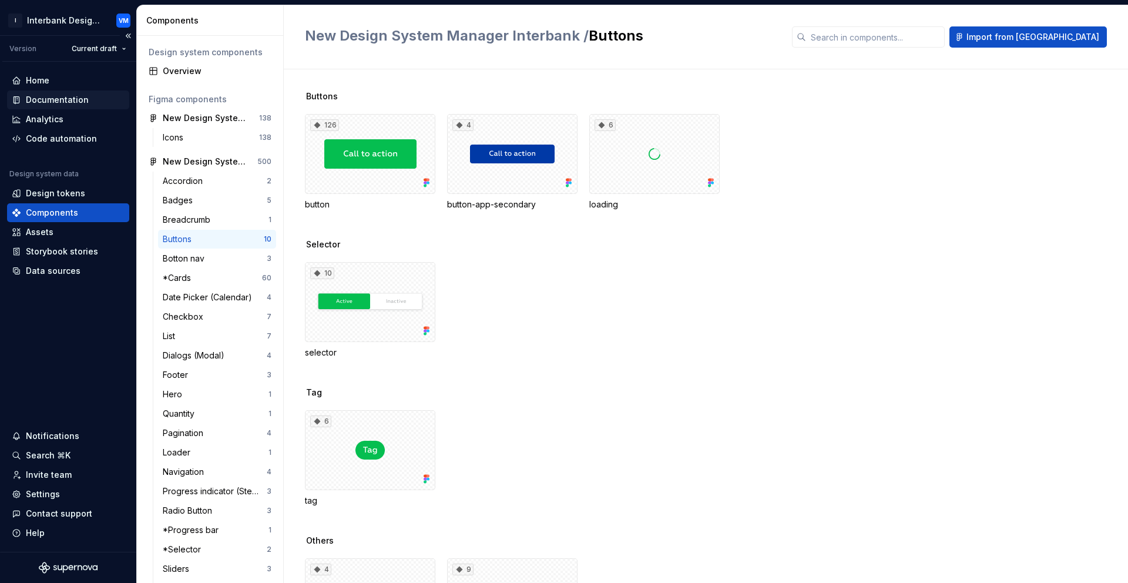
click at [82, 100] on div "Documentation" at bounding box center [57, 100] width 63 height 12
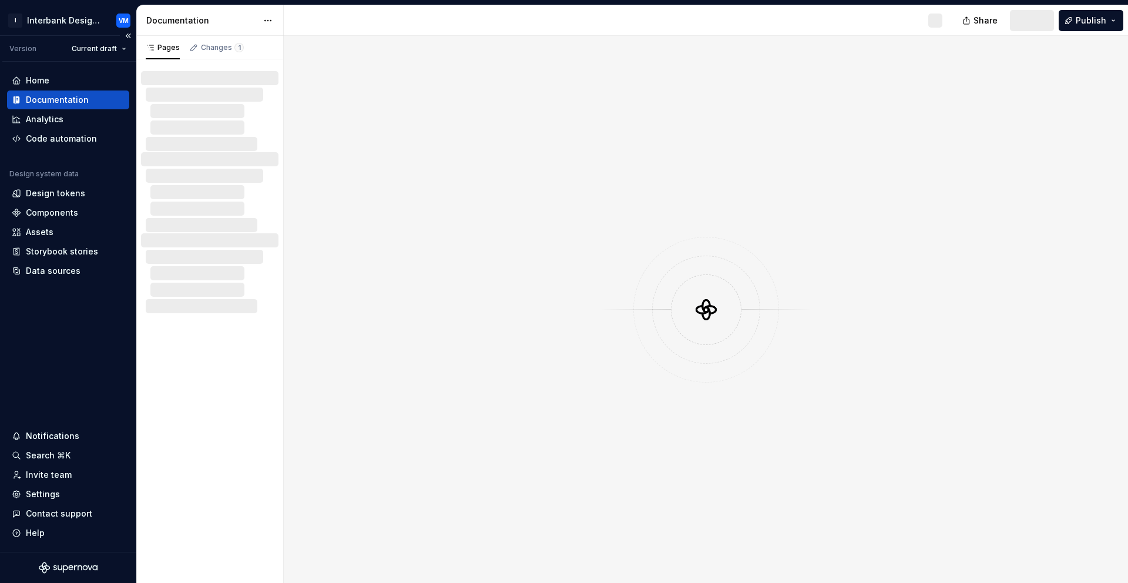
click at [82, 100] on div "Documentation" at bounding box center [57, 100] width 63 height 12
click at [1104, 16] on span "Publish" at bounding box center [1090, 21] width 31 height 12
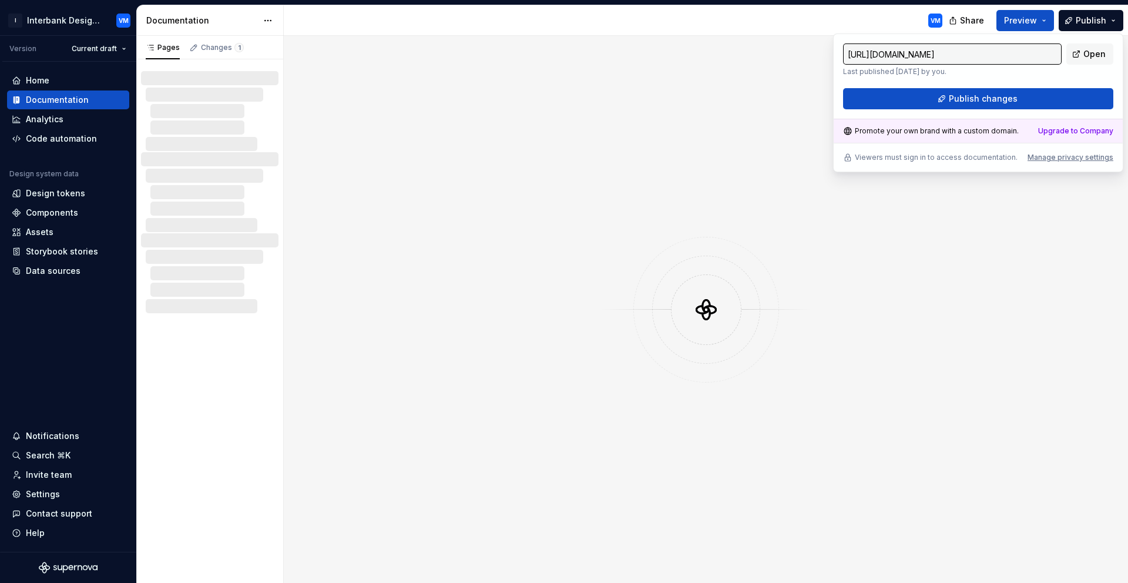
click at [947, 57] on input "https://slight-gold-jackal.supernova-docs.io/latest/" at bounding box center [952, 53] width 219 height 21
click at [982, 74] on p "Last published 6 days ago by you." at bounding box center [952, 71] width 219 height 9
click at [856, 22] on div "VM" at bounding box center [618, 20] width 668 height 31
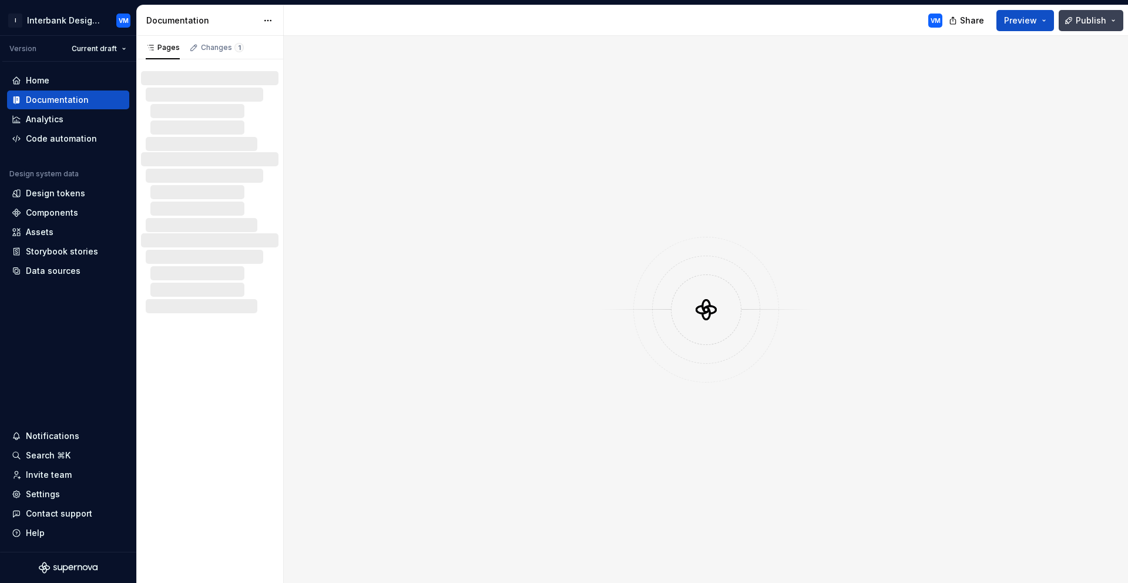
click at [1112, 18] on button "Publish" at bounding box center [1090, 20] width 65 height 21
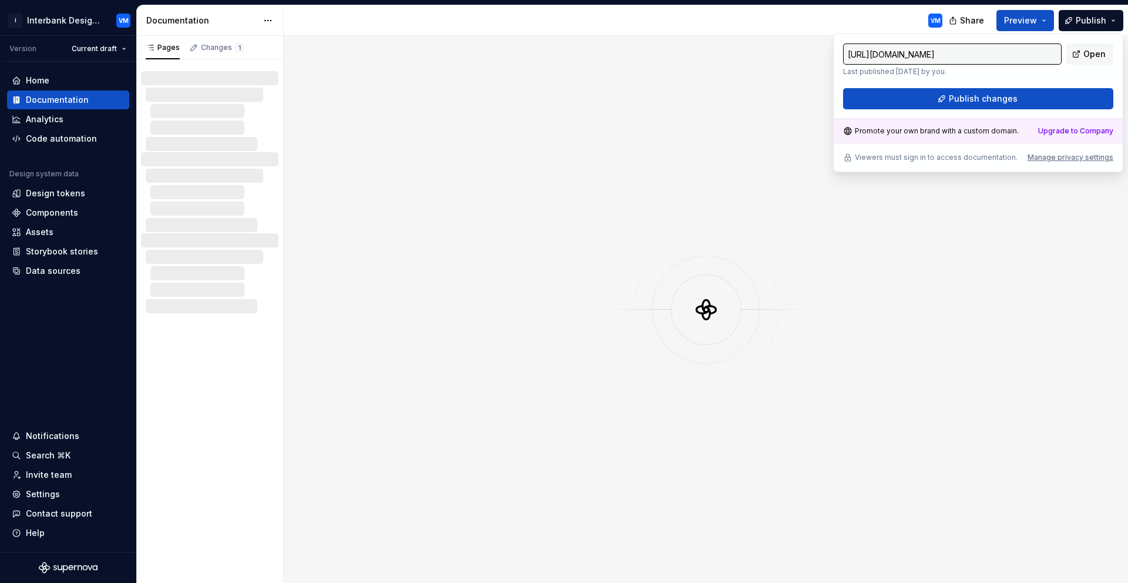
click at [618, 139] on div at bounding box center [706, 309] width 844 height 547
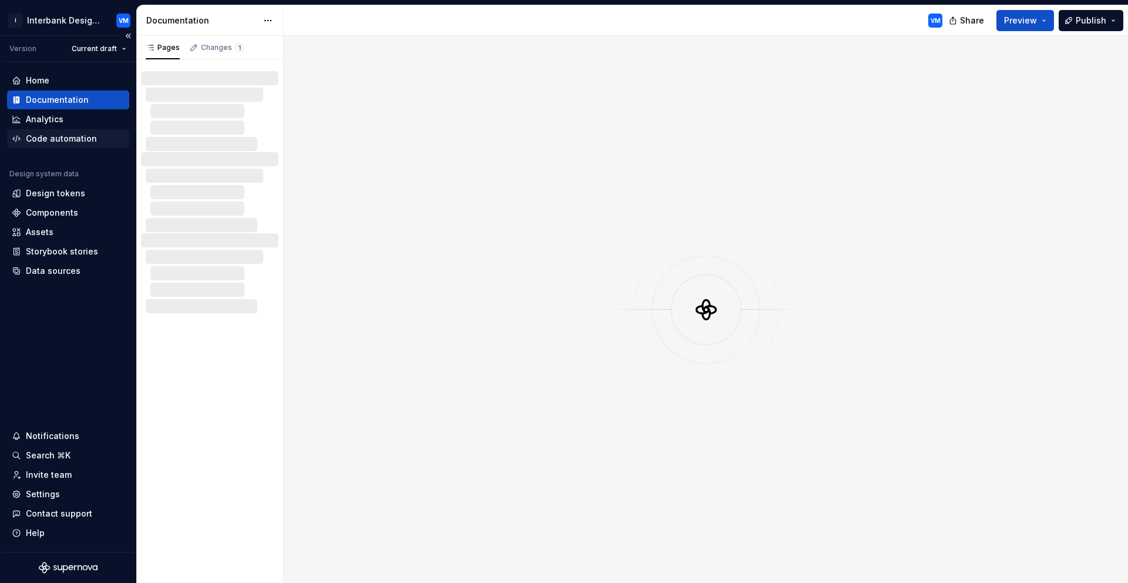
click at [71, 138] on div "Code automation" at bounding box center [61, 139] width 71 height 12
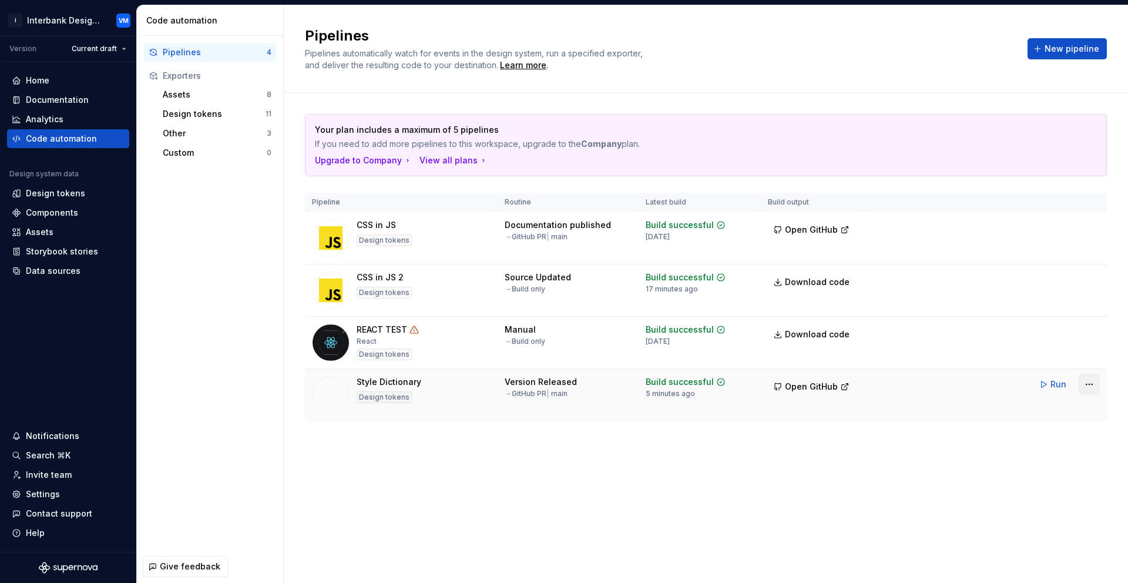
click at [1094, 383] on html "I Interbank Design System VM Version Current draft Home Documentation Analytics…" at bounding box center [564, 291] width 1128 height 583
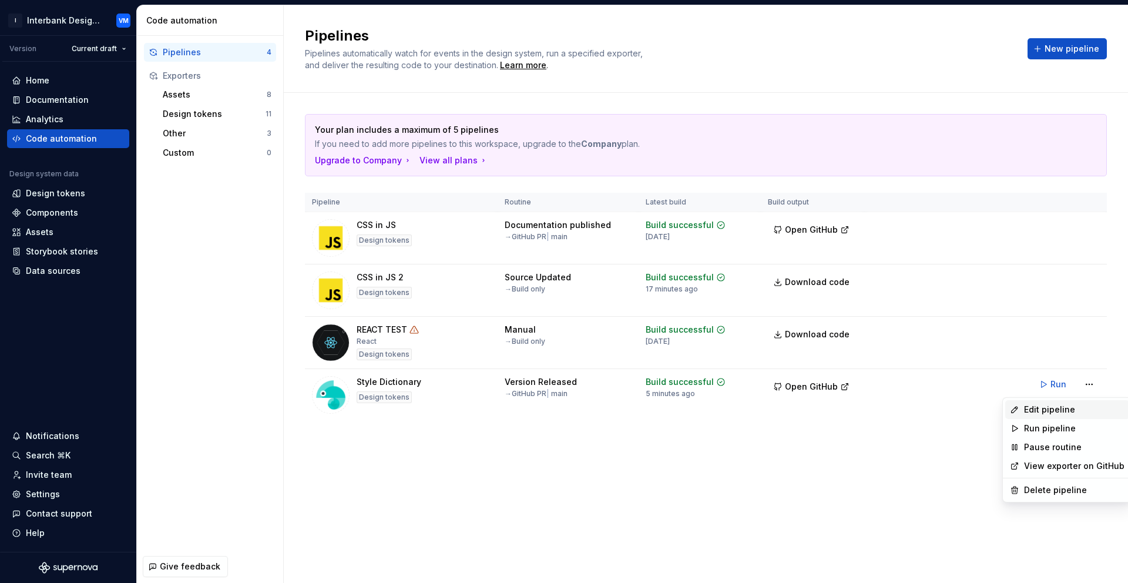
click at [1064, 415] on div "Edit pipeline" at bounding box center [1074, 410] width 100 height 12
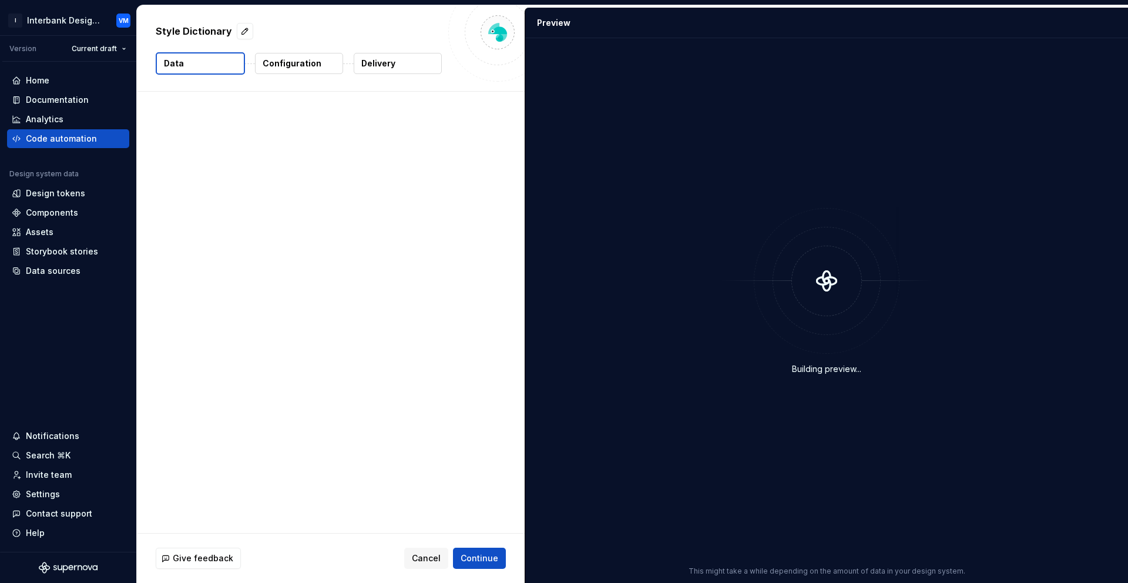
click at [385, 68] on p "Delivery" at bounding box center [378, 64] width 34 height 12
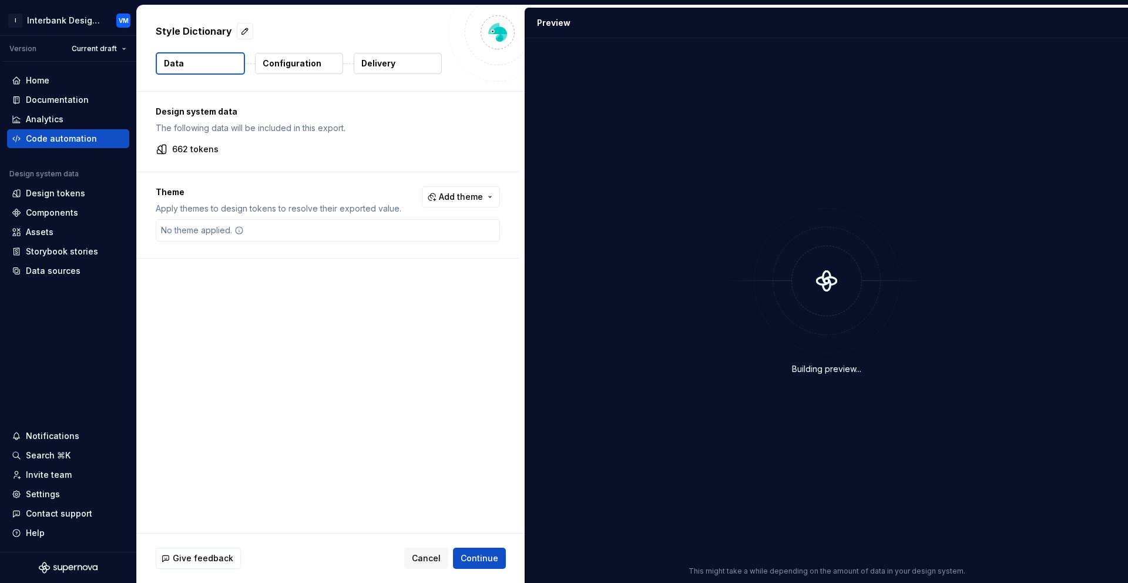
click at [384, 65] on p "Delivery" at bounding box center [378, 64] width 34 height 12
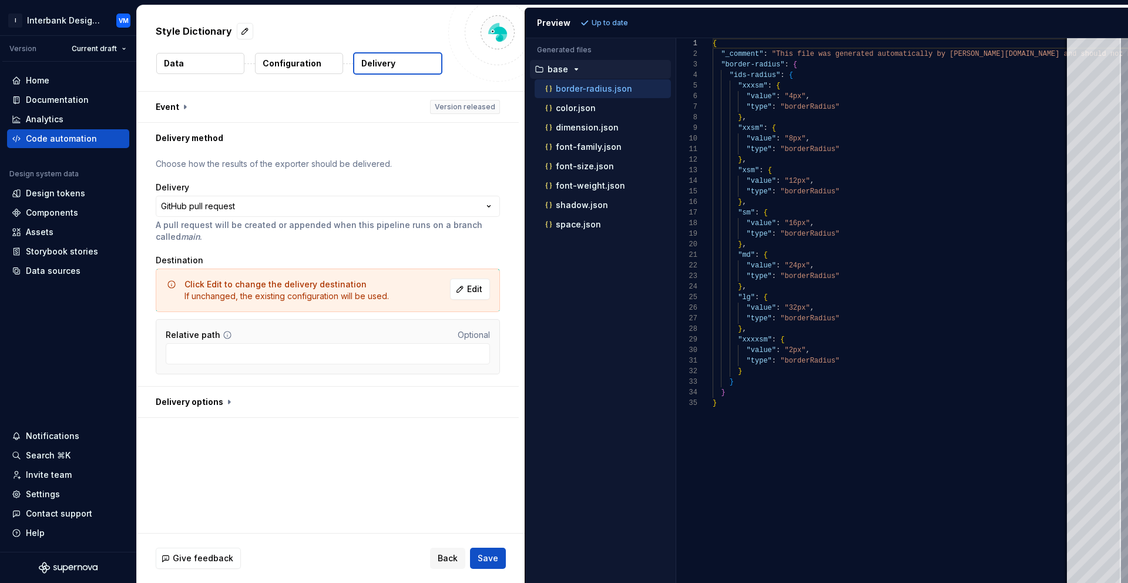
click at [224, 402] on button "button" at bounding box center [328, 401] width 382 height 31
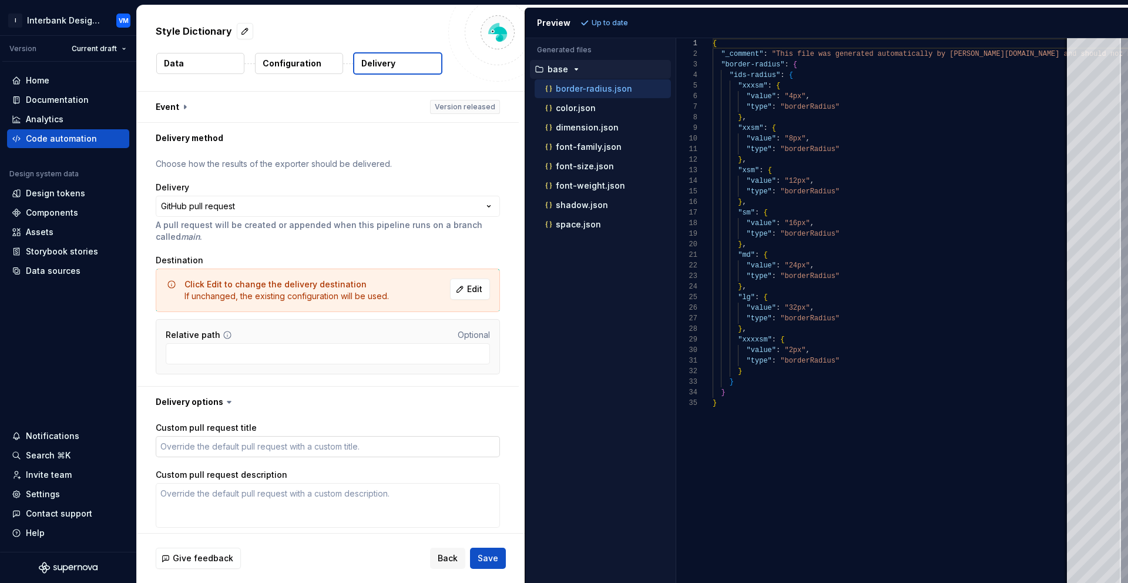
scroll to position [21, 0]
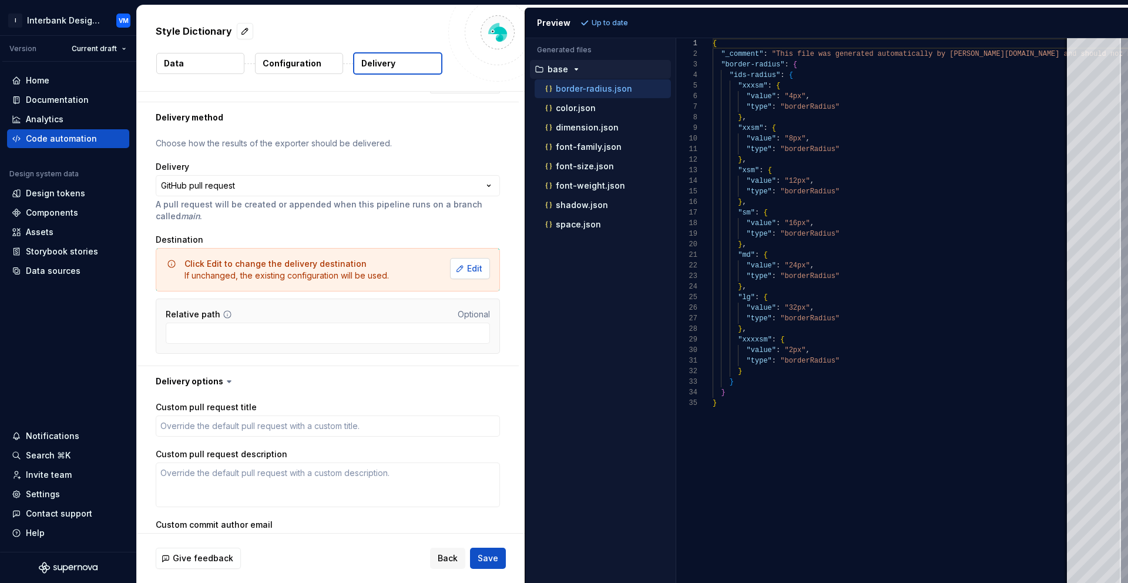
click at [473, 268] on span "Edit" at bounding box center [474, 269] width 15 height 12
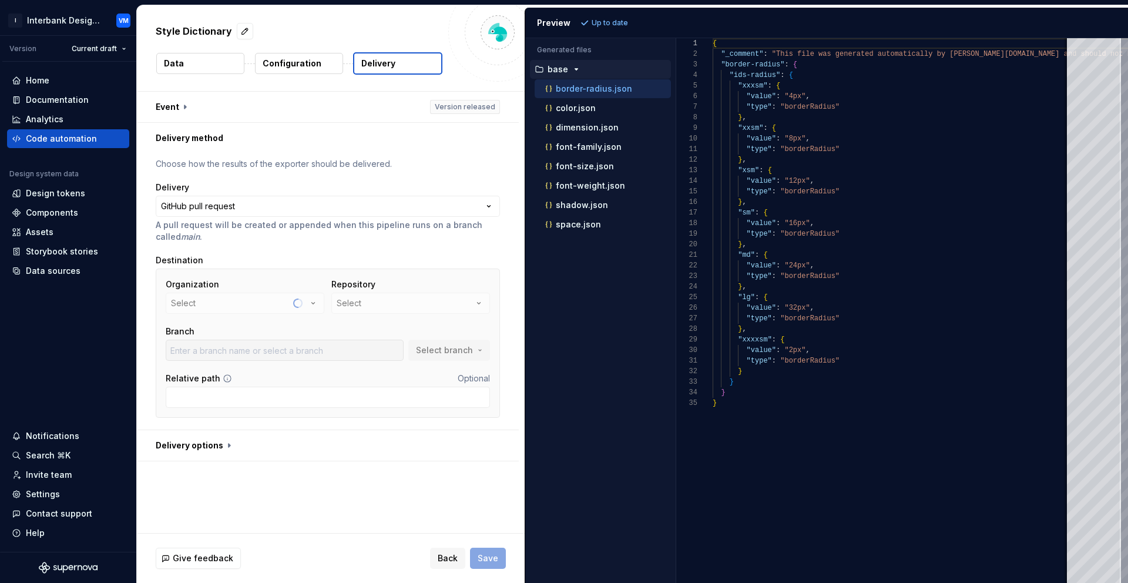
scroll to position [0, 0]
click at [313, 304] on icon "button" at bounding box center [313, 303] width 12 height 12
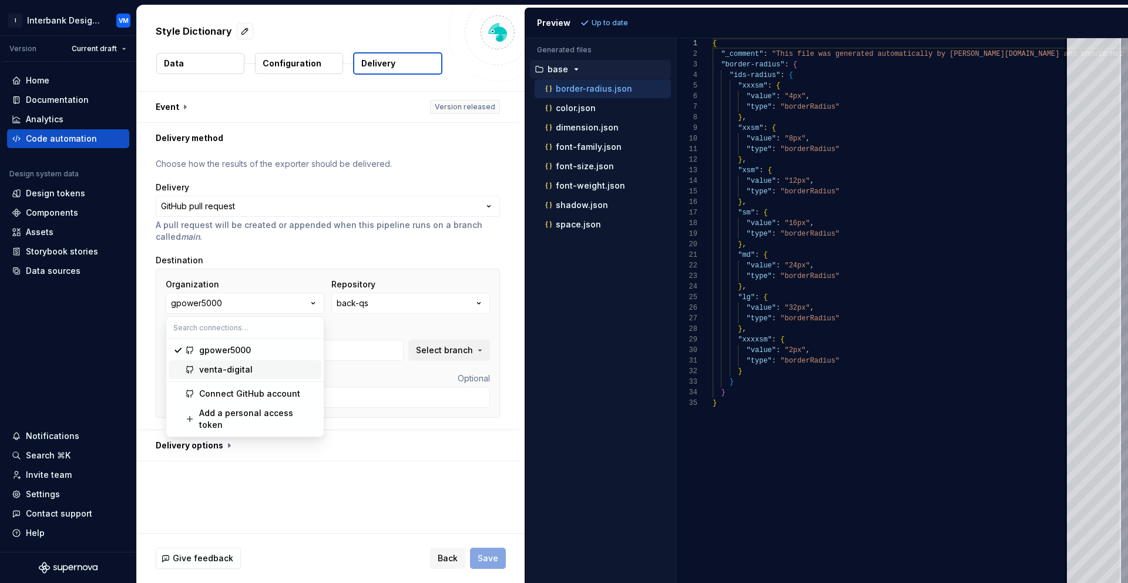
click at [271, 373] on div "venta-digital" at bounding box center [257, 370] width 117 height 12
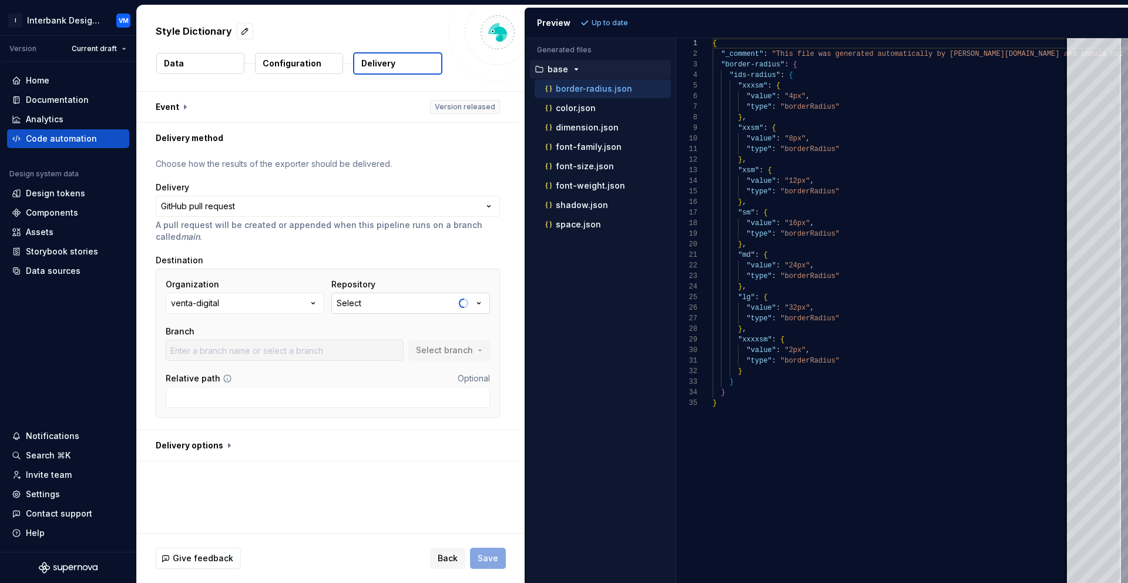
click at [405, 306] on button "Select" at bounding box center [410, 303] width 159 height 21
type input "develop"
click at [460, 439] on button "button" at bounding box center [328, 445] width 382 height 31
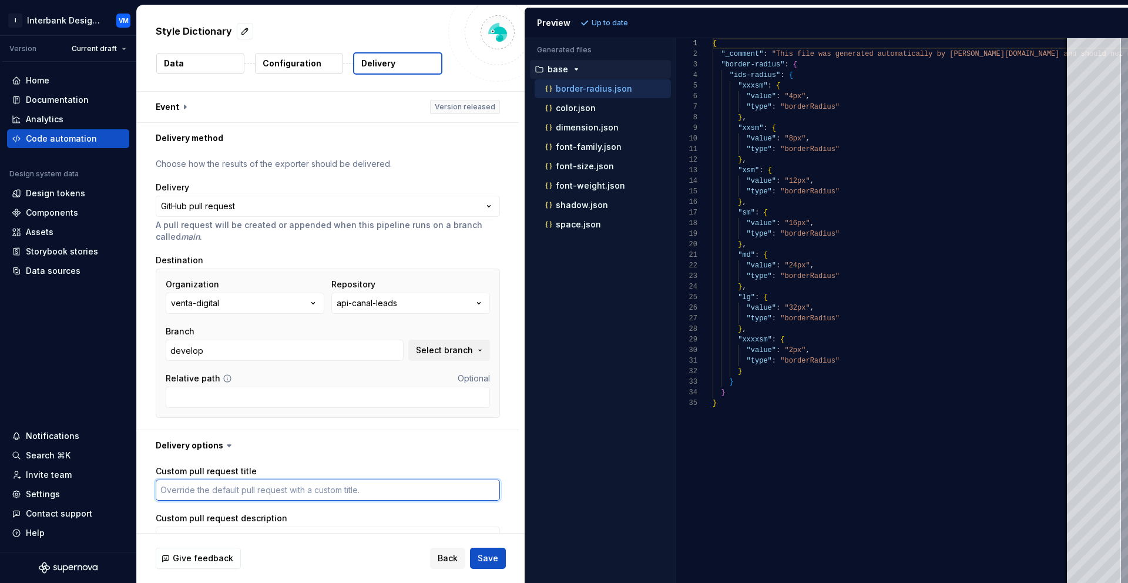
click at [317, 495] on textarea "Custom pull request title" at bounding box center [328, 489] width 344 height 21
click at [484, 557] on span "Save" at bounding box center [488, 558] width 21 height 12
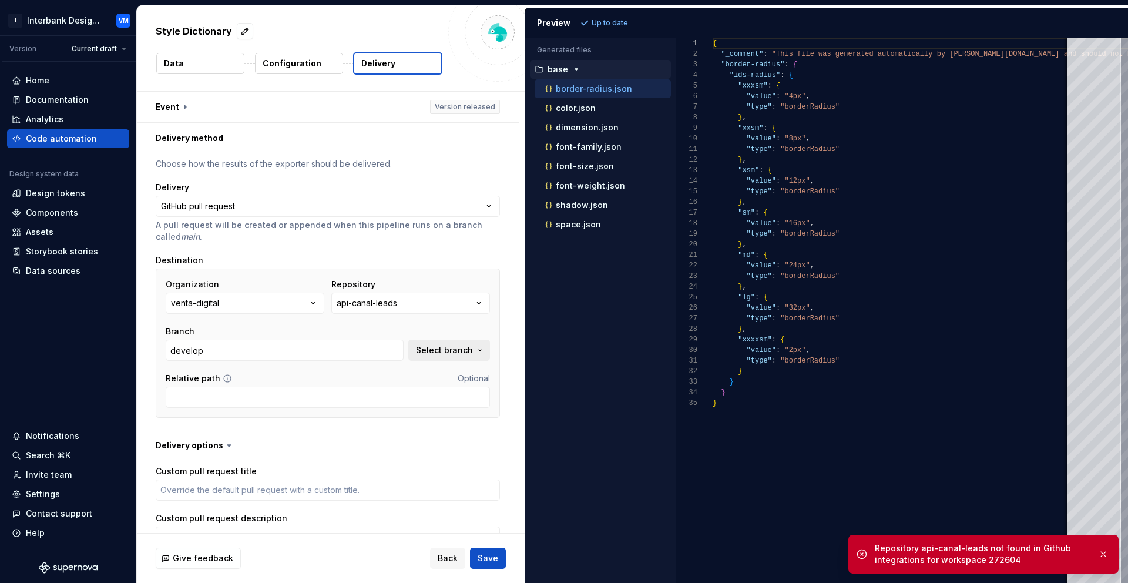
click at [441, 352] on span "Select branch" at bounding box center [444, 350] width 57 height 12
click at [345, 414] on div "master" at bounding box center [372, 417] width 217 height 12
type textarea "*"
type input "master"
click at [455, 303] on button "api-canal-leads" at bounding box center [410, 303] width 159 height 21
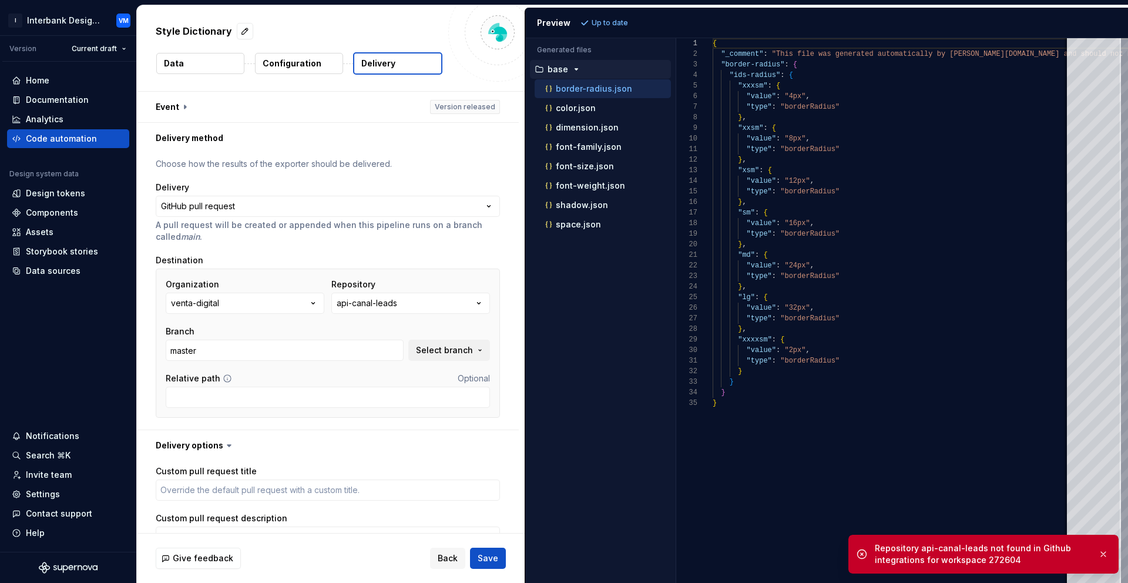
click at [507, 268] on div "**********" at bounding box center [328, 291] width 382 height 276
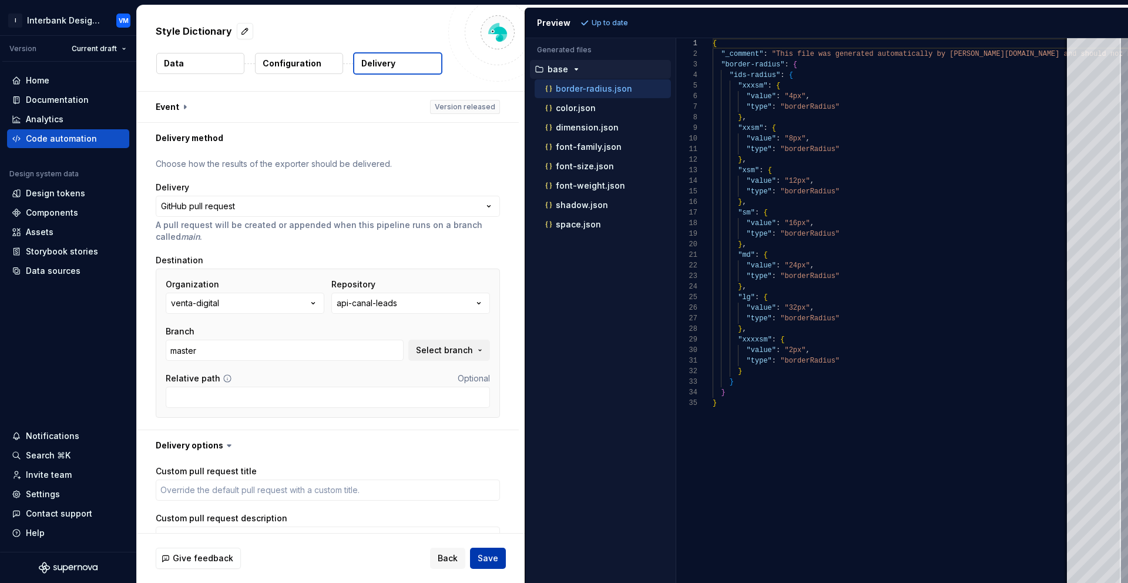
click at [485, 555] on span "Save" at bounding box center [488, 558] width 21 height 12
type textarea "*"
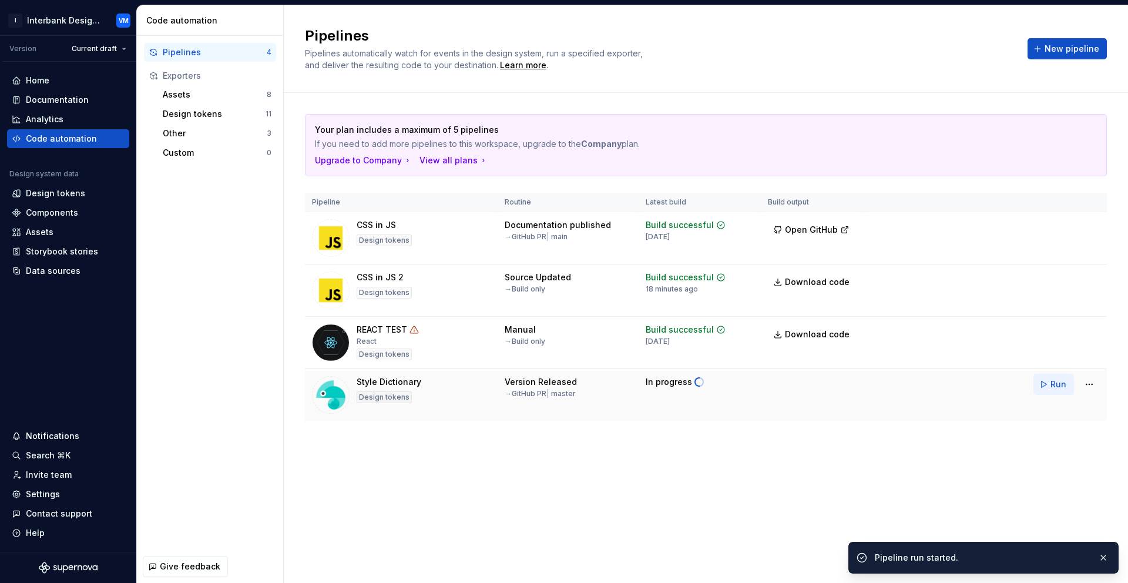
click at [1047, 383] on button "Run" at bounding box center [1053, 384] width 41 height 21
click at [1090, 386] on html "I Interbank Design System VM Version Current draft Home Documentation Analytics…" at bounding box center [564, 291] width 1128 height 583
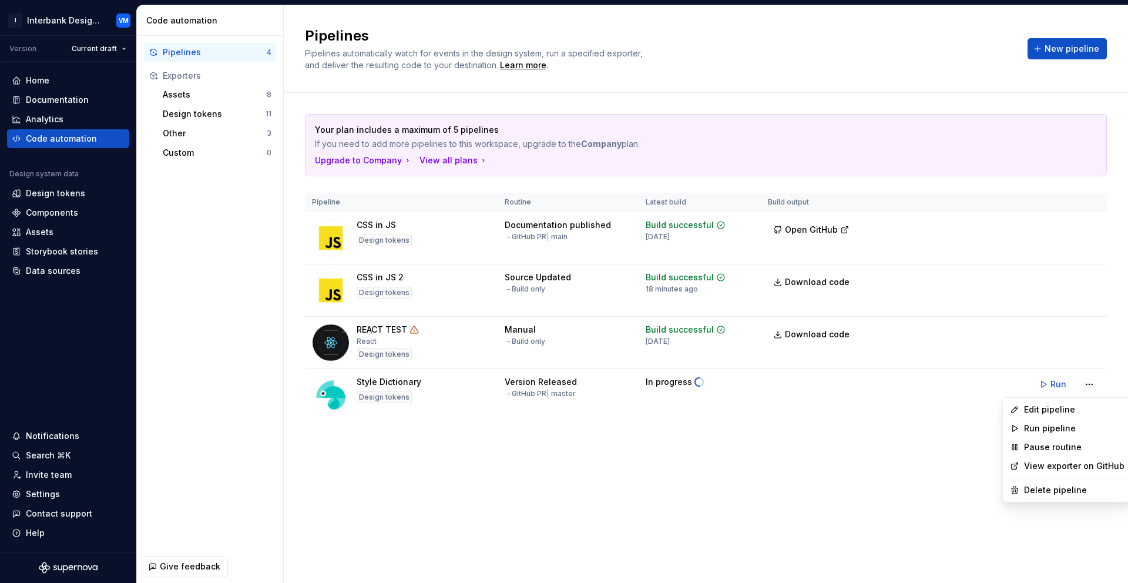
click at [1048, 468] on link "View exporter on GitHub" at bounding box center [1074, 466] width 100 height 12
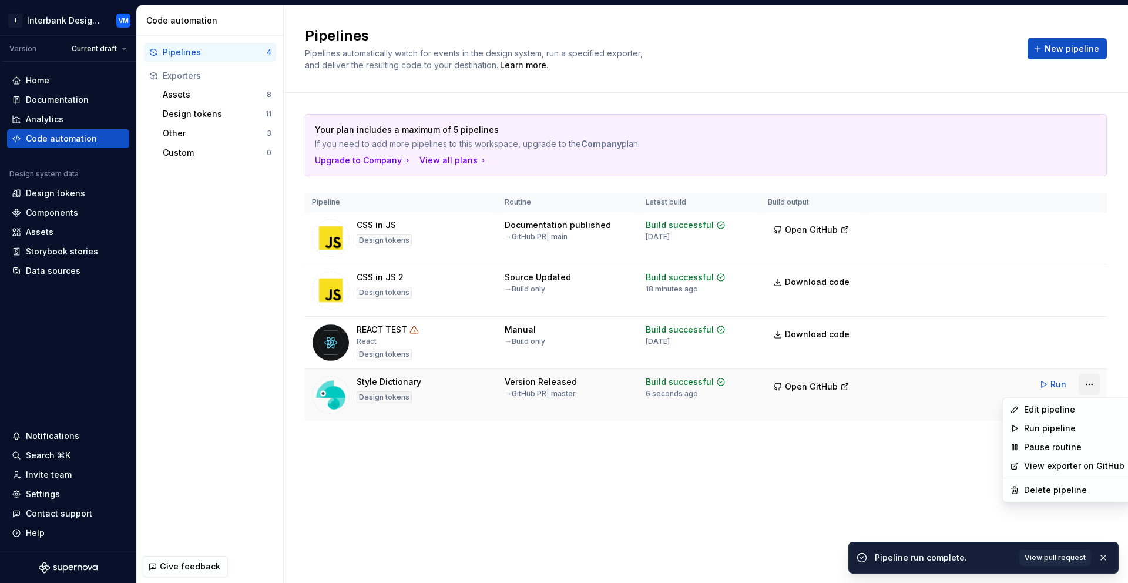
click at [1088, 386] on html "I Interbank Design System VM Version Current draft Home Documentation Analytics…" at bounding box center [564, 291] width 1128 height 583
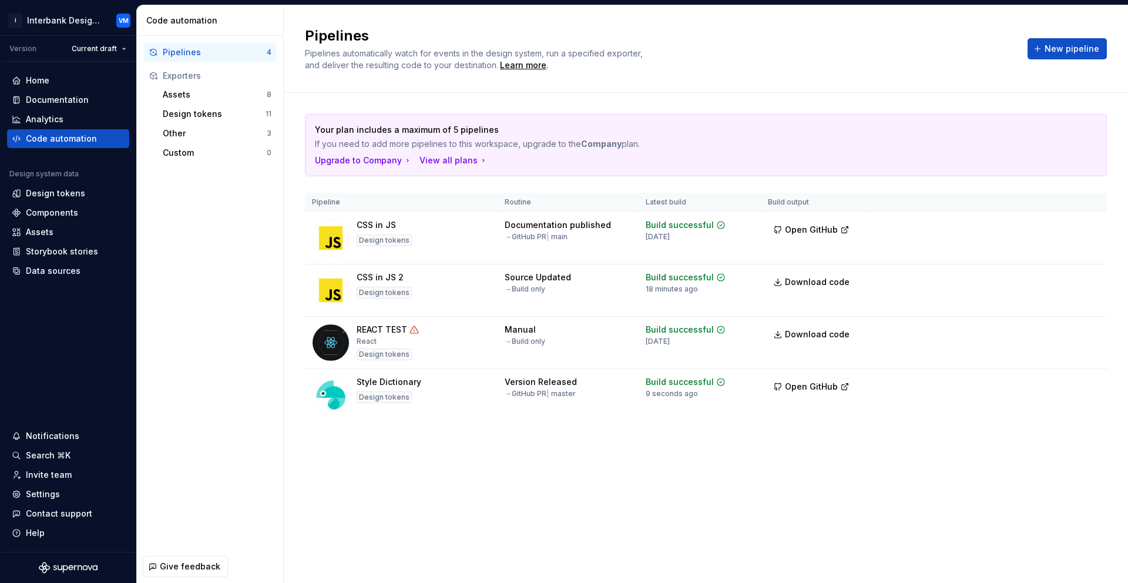
click at [824, 385] on html "I Interbank Design System VM Version Current draft Home Documentation Analytics…" at bounding box center [564, 291] width 1128 height 583
click at [824, 385] on span "Open GitHub" at bounding box center [811, 387] width 53 height 12
